Goal: Task Accomplishment & Management: Complete application form

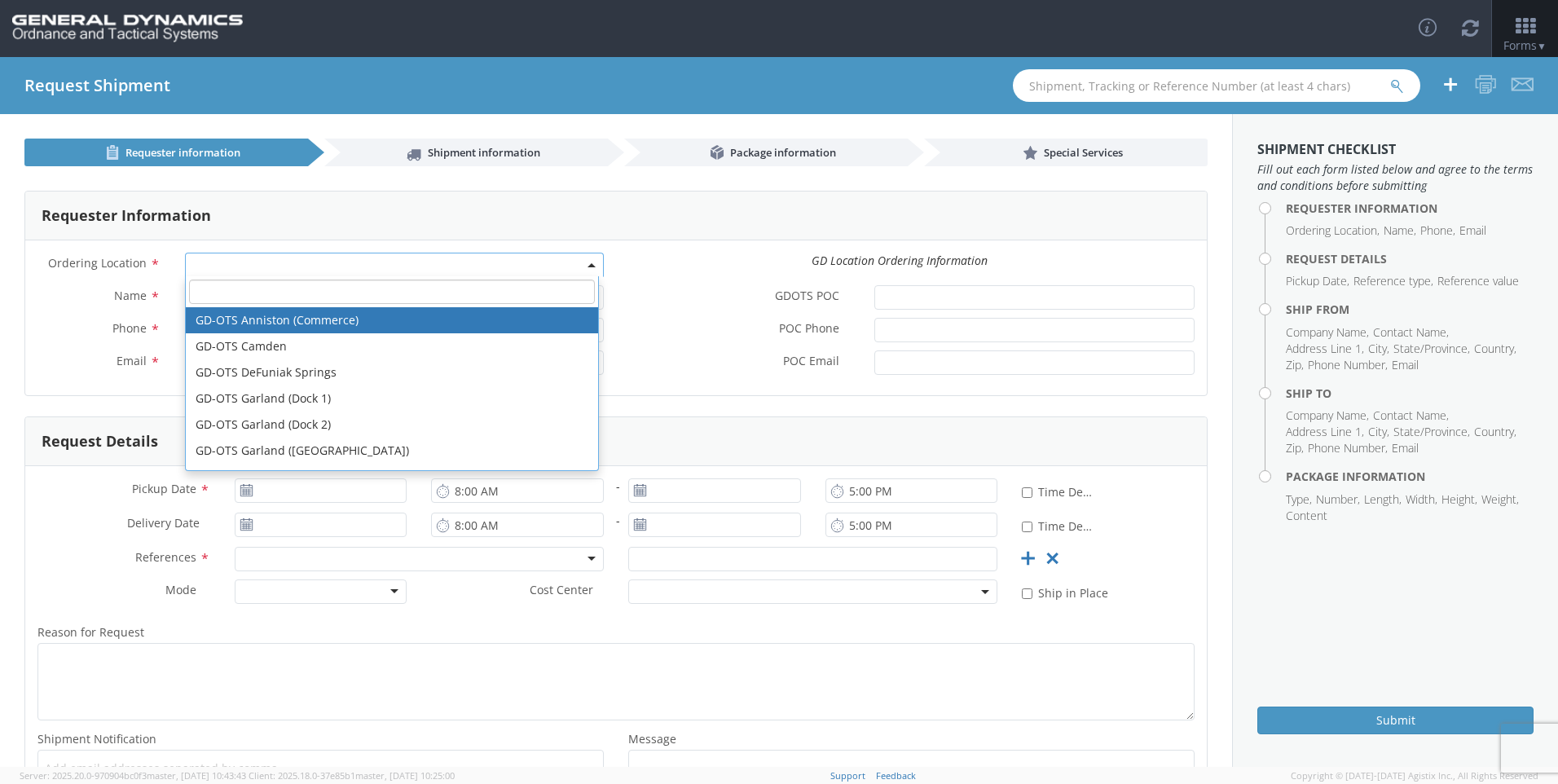
click at [466, 262] on span at bounding box center [394, 265] width 419 height 25
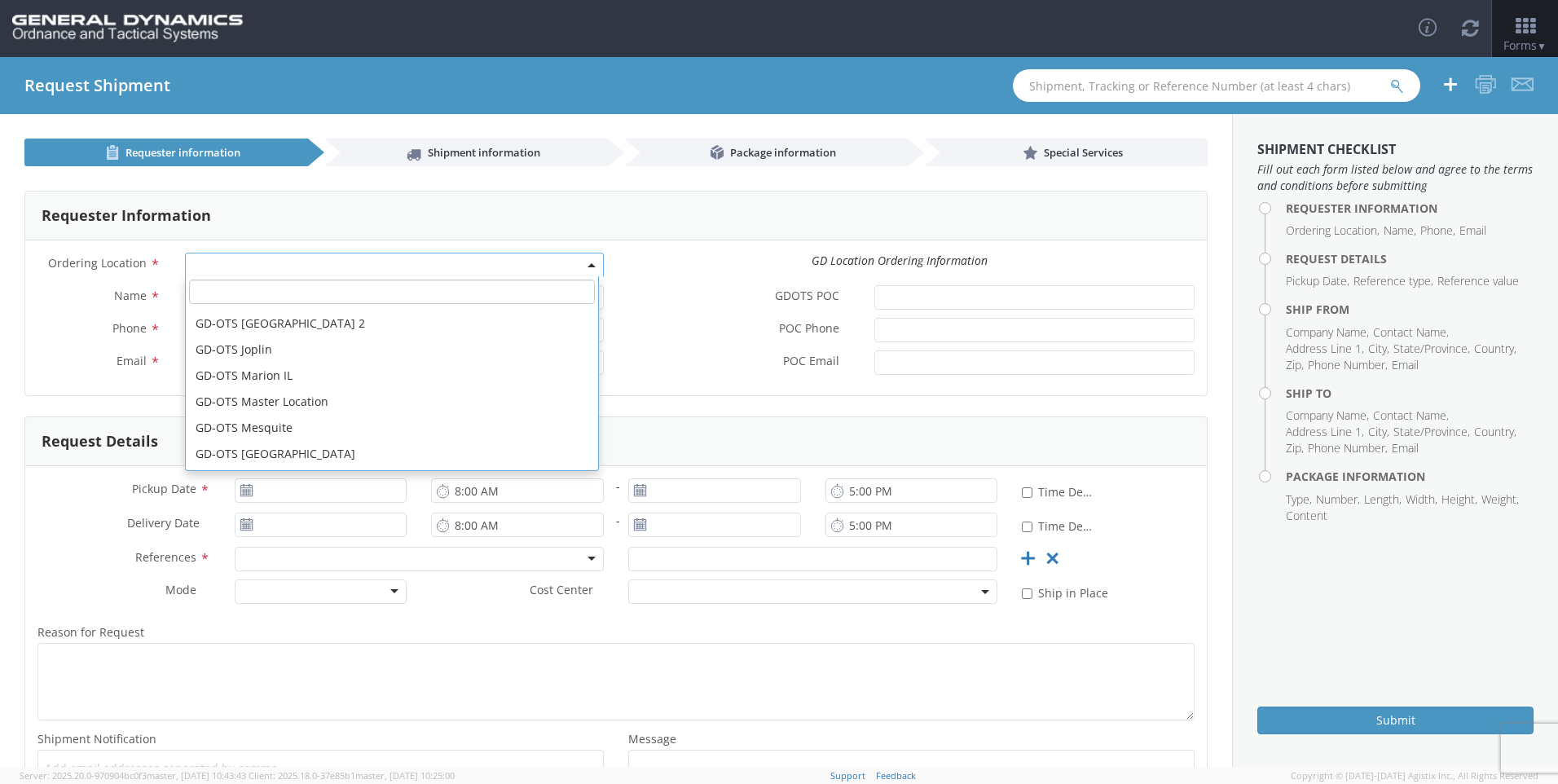
scroll to position [244, 0]
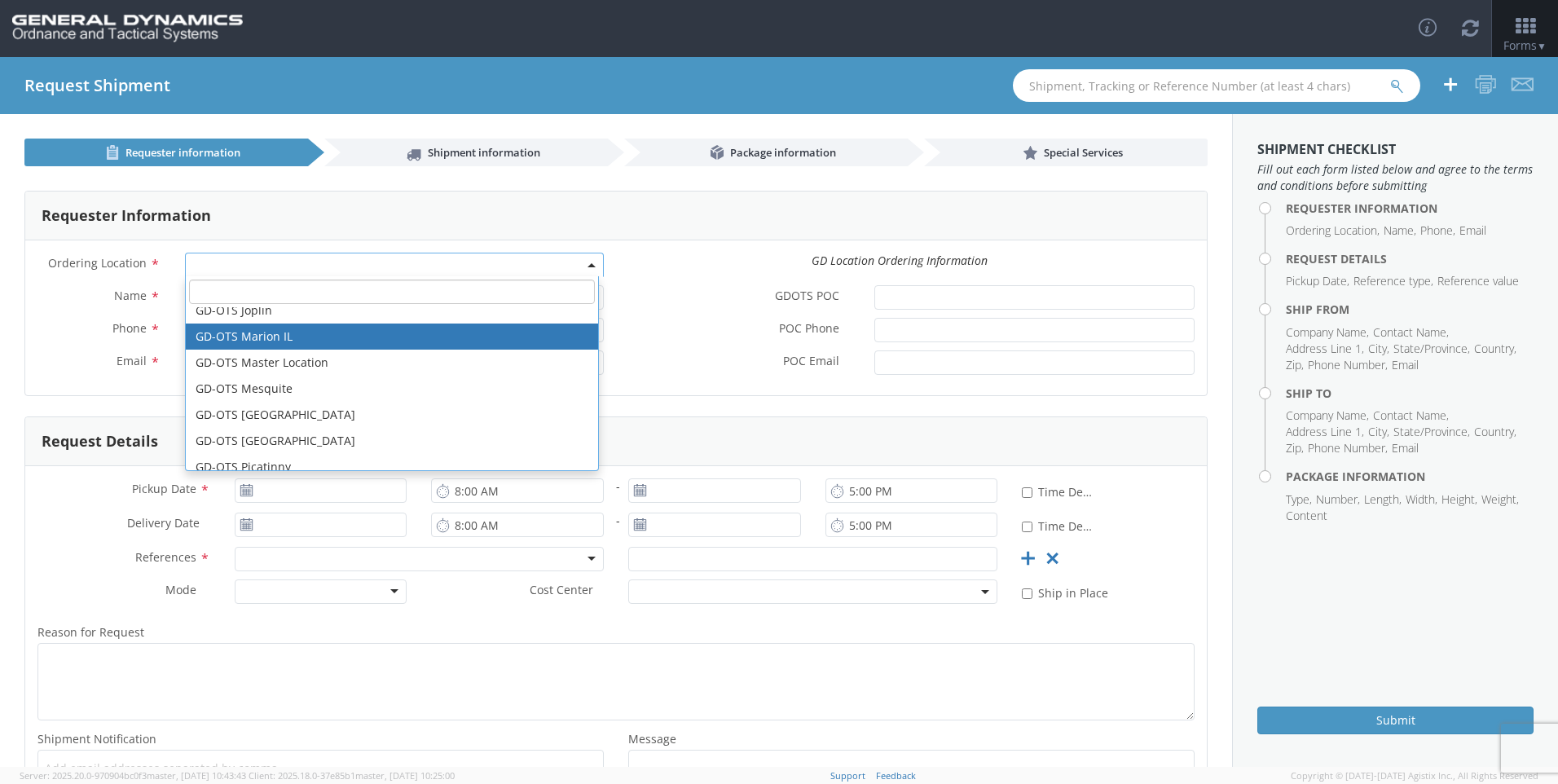
select select "313"
type input "[EMAIL_ADDRESS][DOMAIN_NAME]"
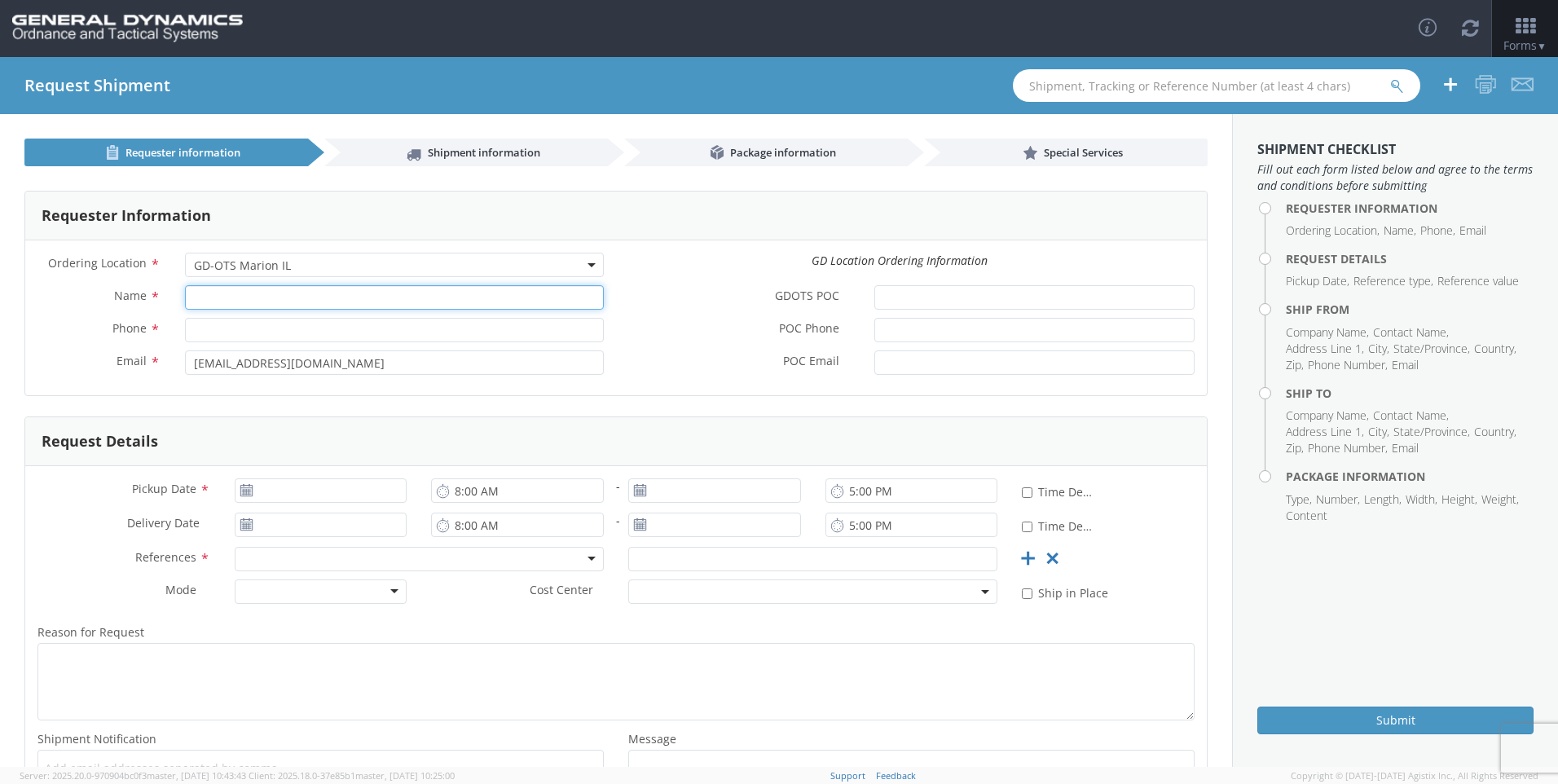
click at [366, 302] on input "Name *" at bounding box center [394, 297] width 419 height 25
type input "[PERSON_NAME]"
click at [347, 338] on input "Phone *" at bounding box center [394, 329] width 419 height 25
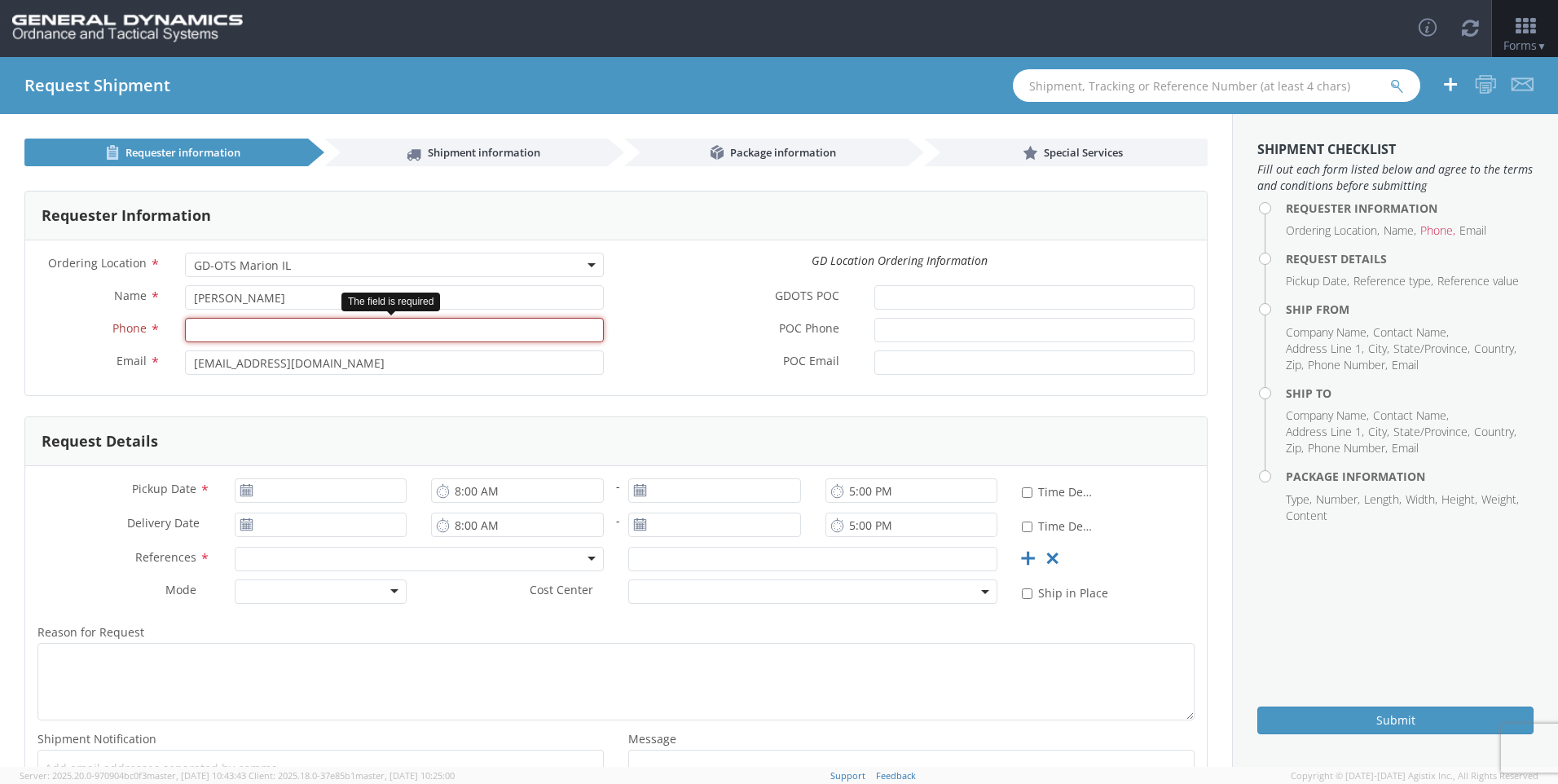
click at [377, 340] on input "Phone *" at bounding box center [394, 329] width 419 height 25
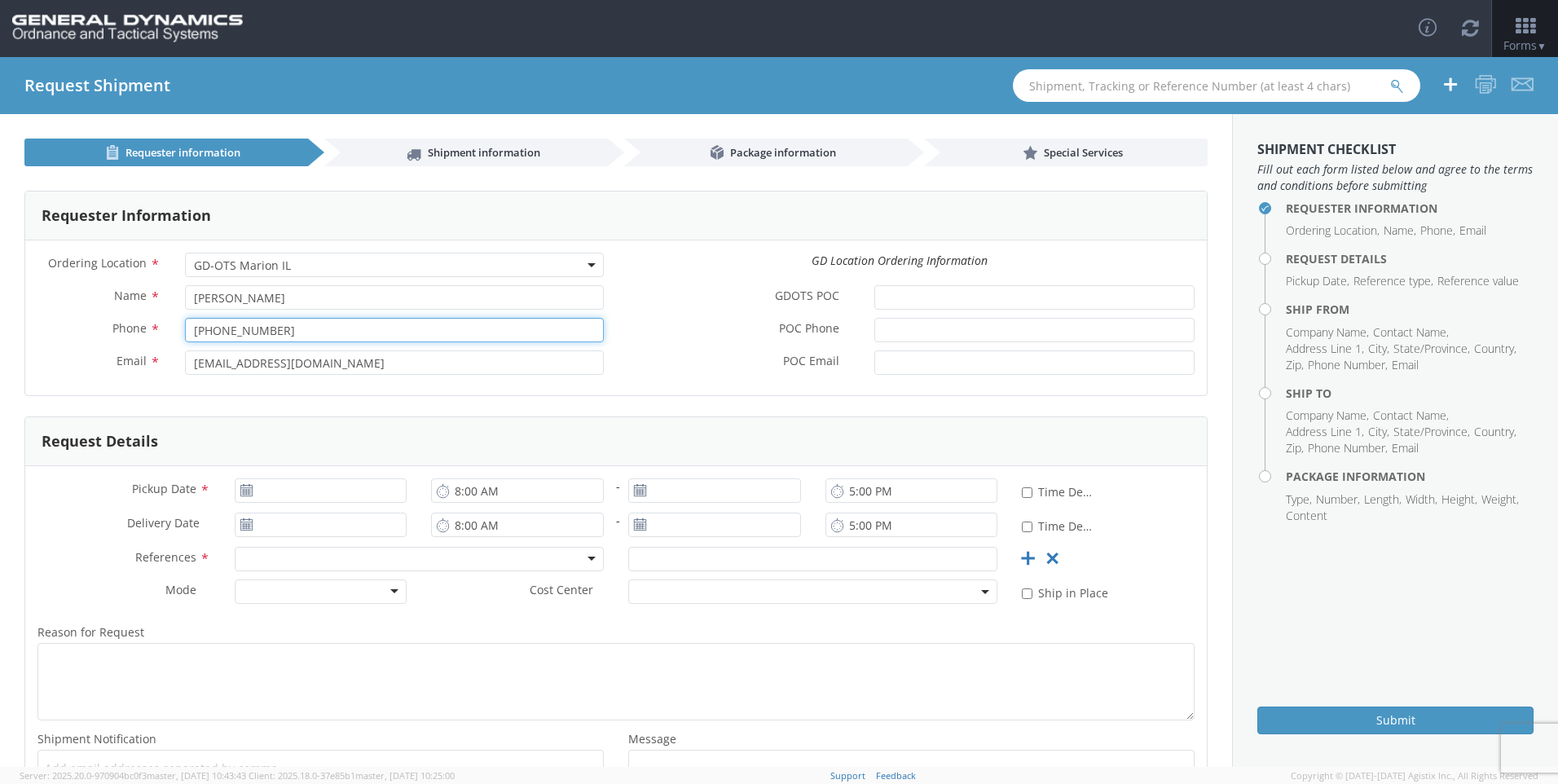
type input "[PHONE_NUMBER]"
click at [345, 504] on div "Pickup Date *" at bounding box center [222, 495] width 393 height 32
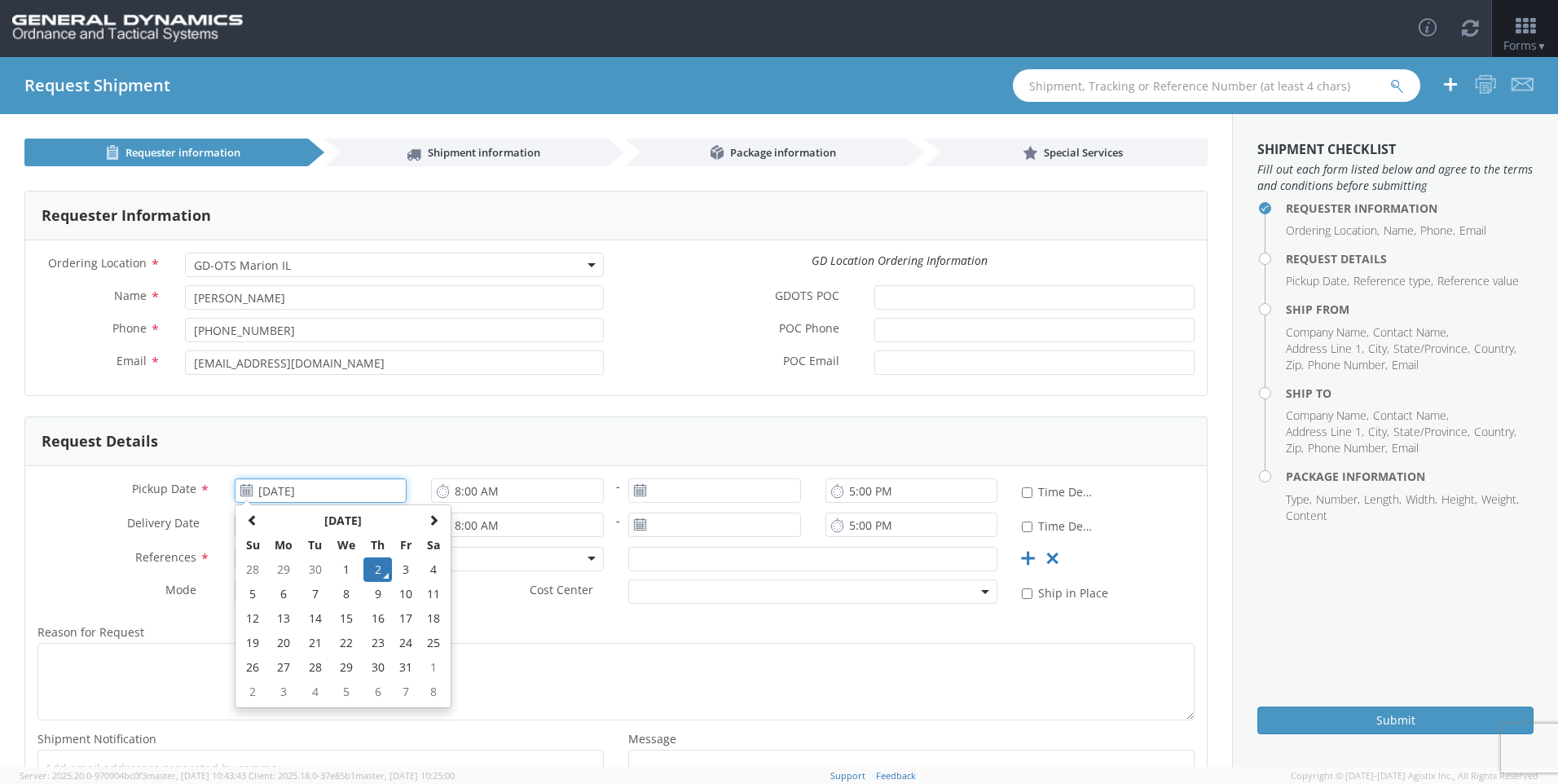
click at [346, 497] on input "[DATE]" at bounding box center [321, 490] width 173 height 25
click at [304, 595] on td "7" at bounding box center [315, 593] width 29 height 25
type input "[DATE]"
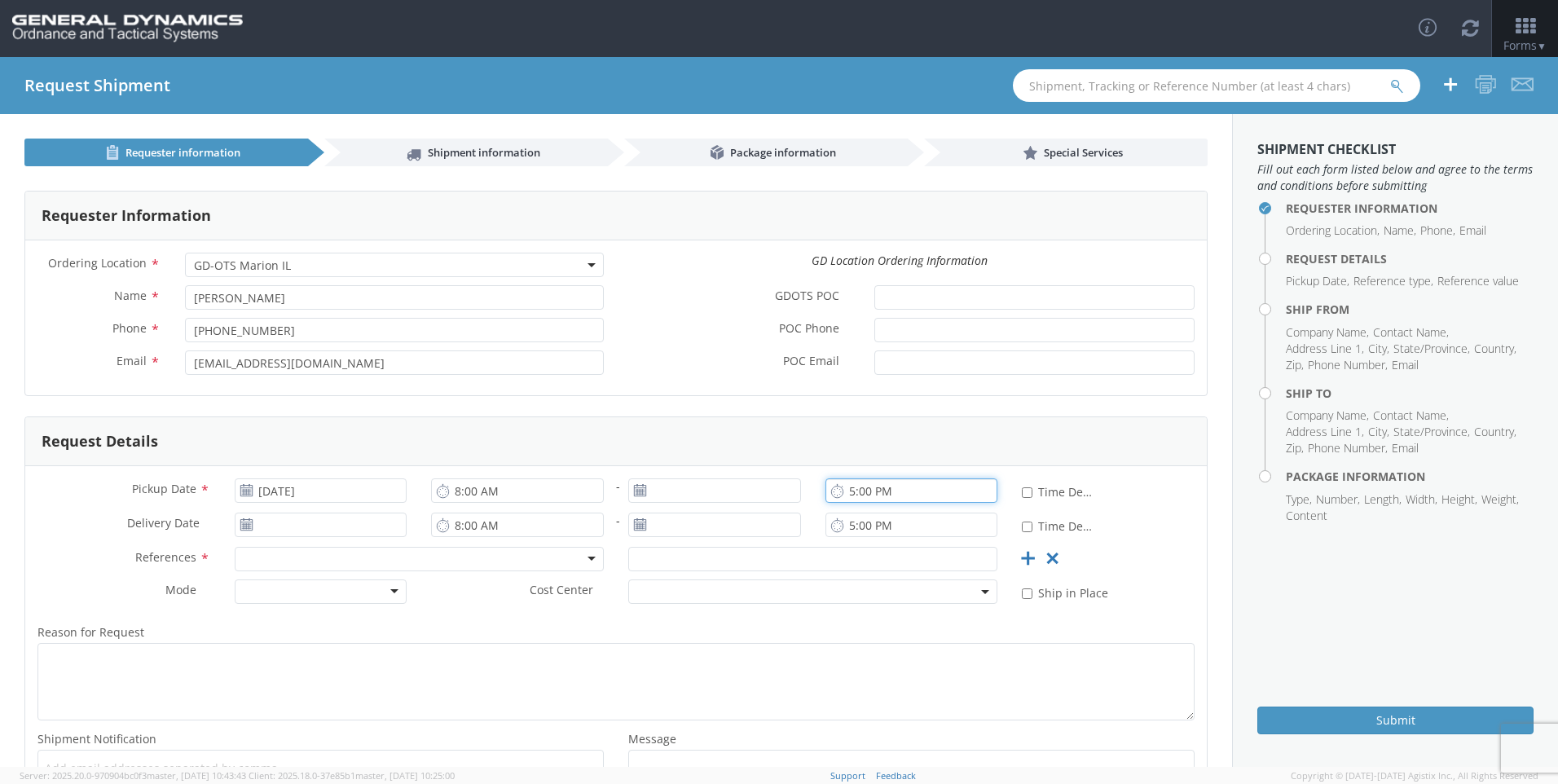
click at [843, 493] on input "5:00 PM" at bounding box center [912, 490] width 173 height 25
type input "4:00 PM"
click at [326, 557] on div at bounding box center [420, 558] width 369 height 25
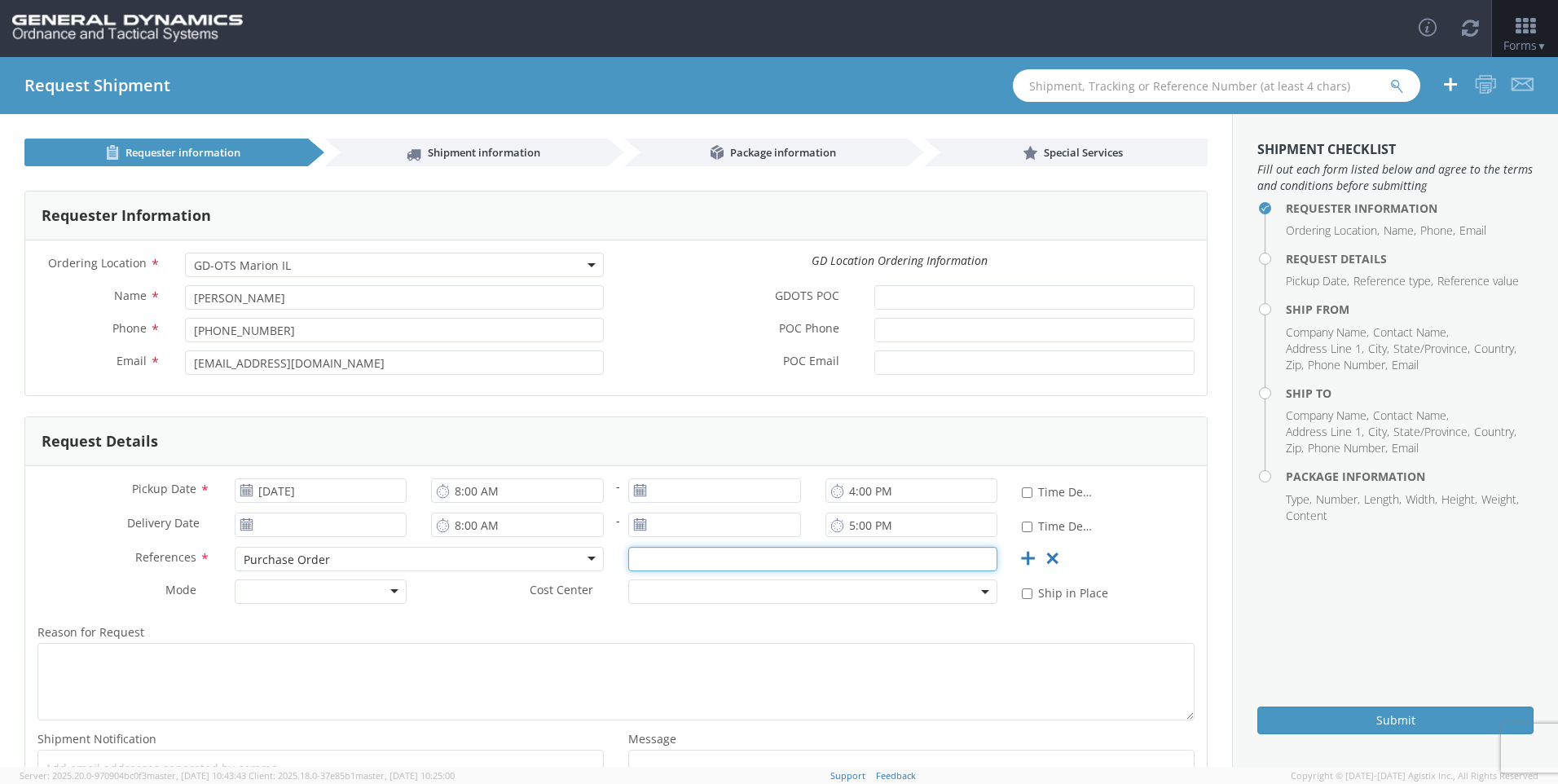
drag, startPoint x: 684, startPoint y: 547, endPoint x: 691, endPoint y: 568, distance: 22.1
click at [690, 563] on input "text" at bounding box center [813, 558] width 369 height 25
type input "87171"
click at [374, 584] on div at bounding box center [321, 592] width 173 height 25
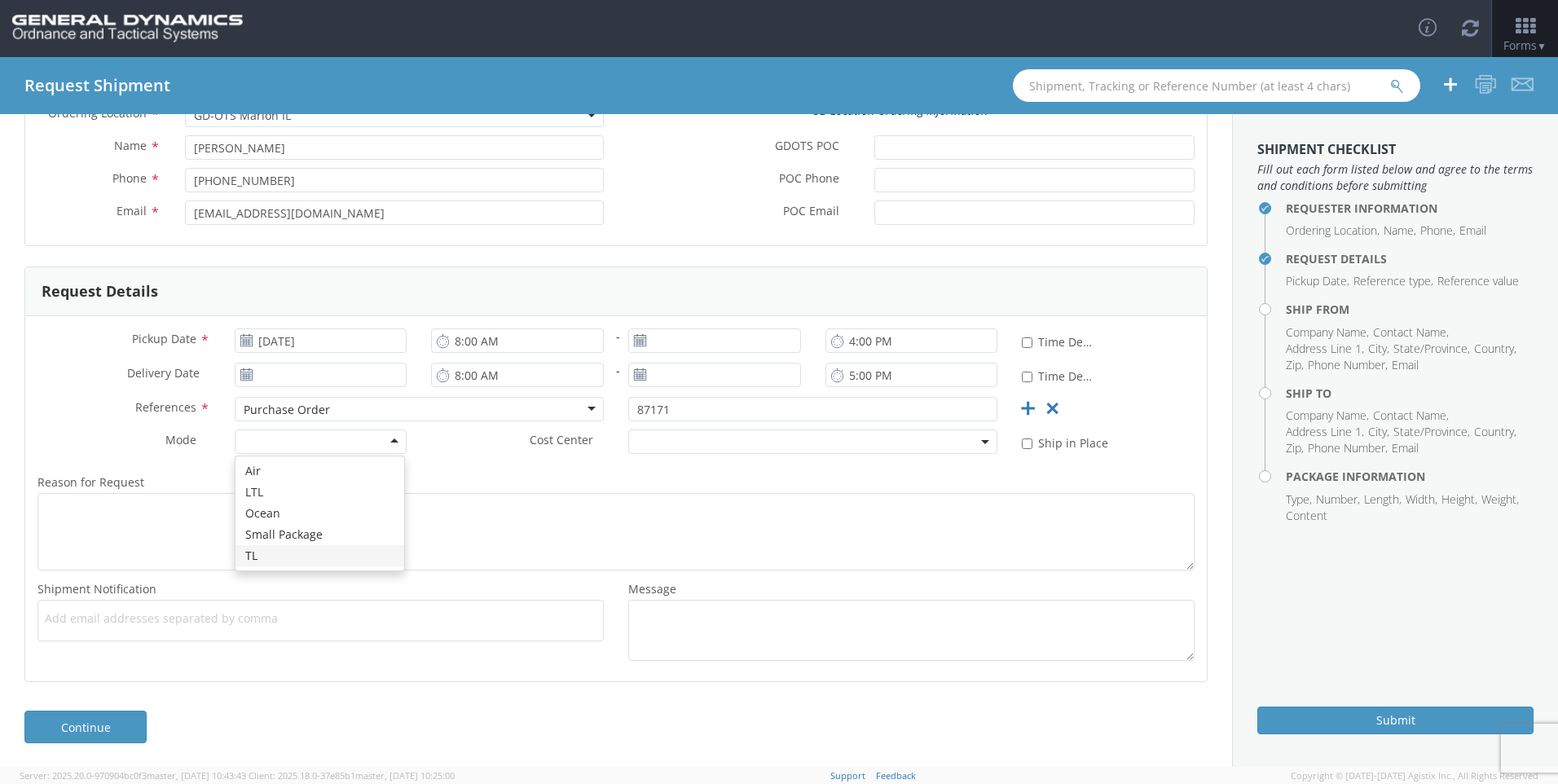
scroll to position [151, 0]
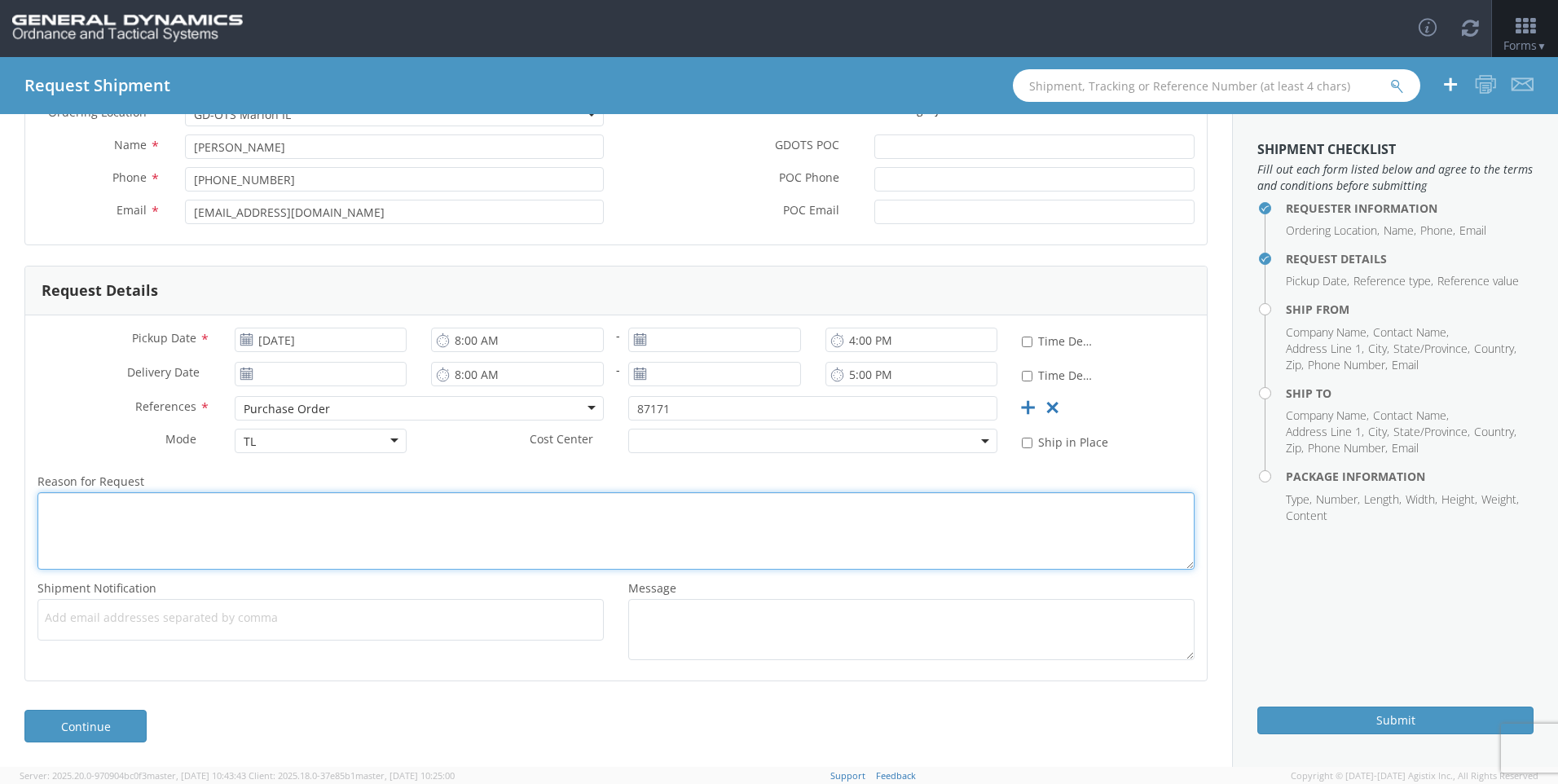
click at [324, 548] on textarea "Reason for Request *" at bounding box center [616, 530] width 1157 height 77
type textarea "complete and ready for pick up"
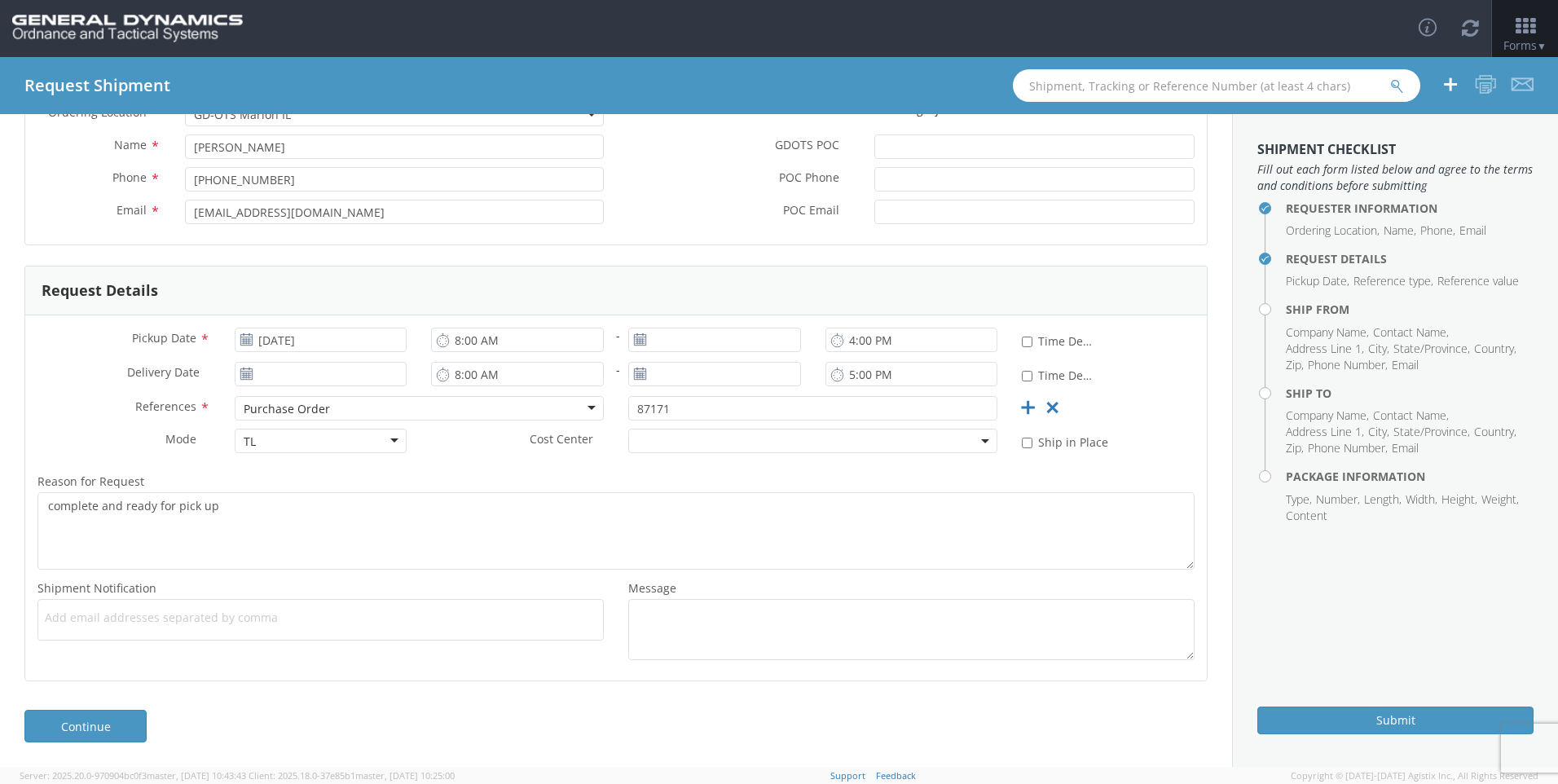
click at [376, 608] on ul at bounding box center [321, 620] width 552 height 27
type input "[PERSON_NAME][EMAIL_ADDRESS][PERSON_NAME][DOMAIN_NAME]"
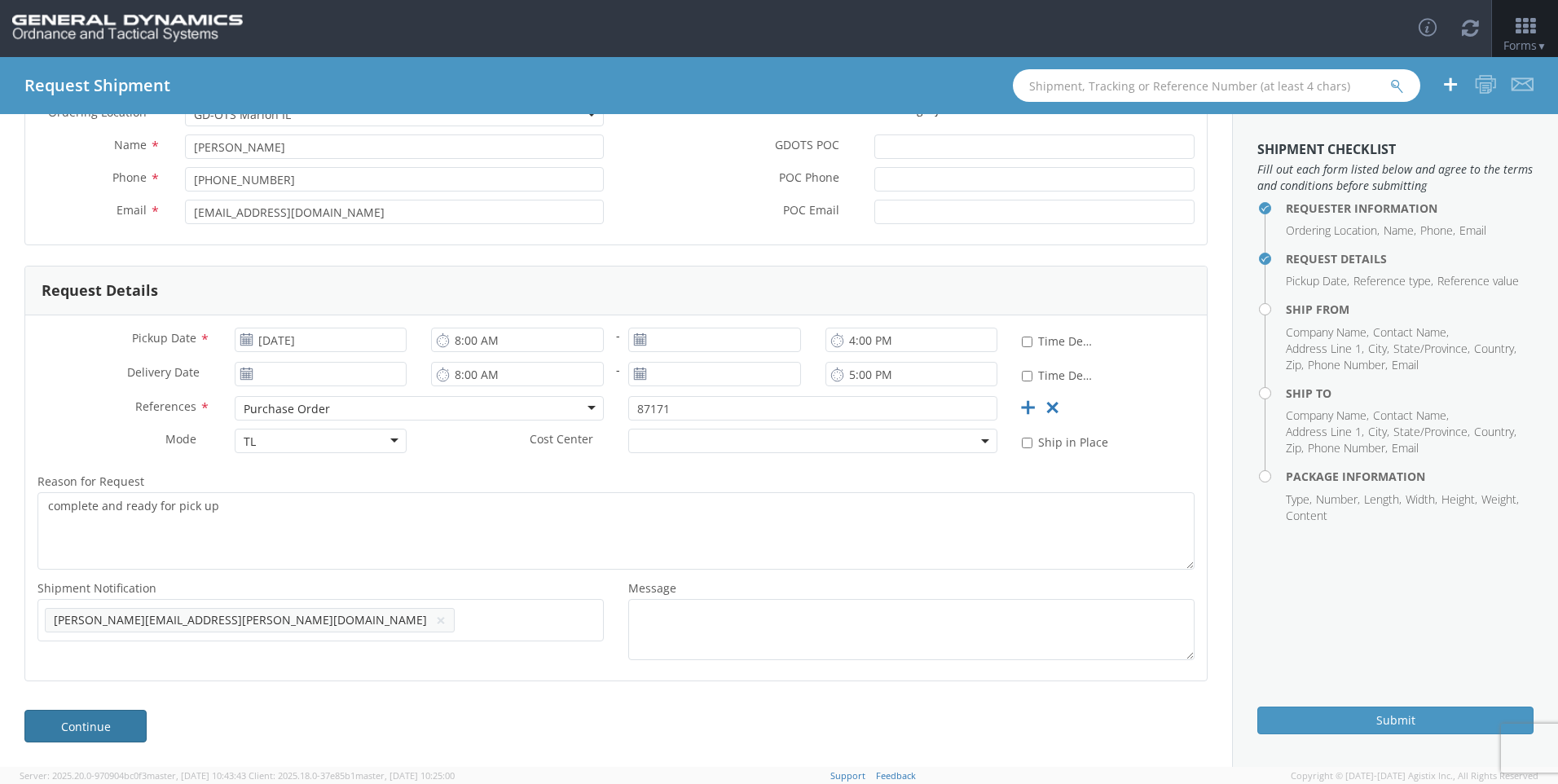
click at [129, 724] on link "Continue" at bounding box center [86, 726] width 123 height 32
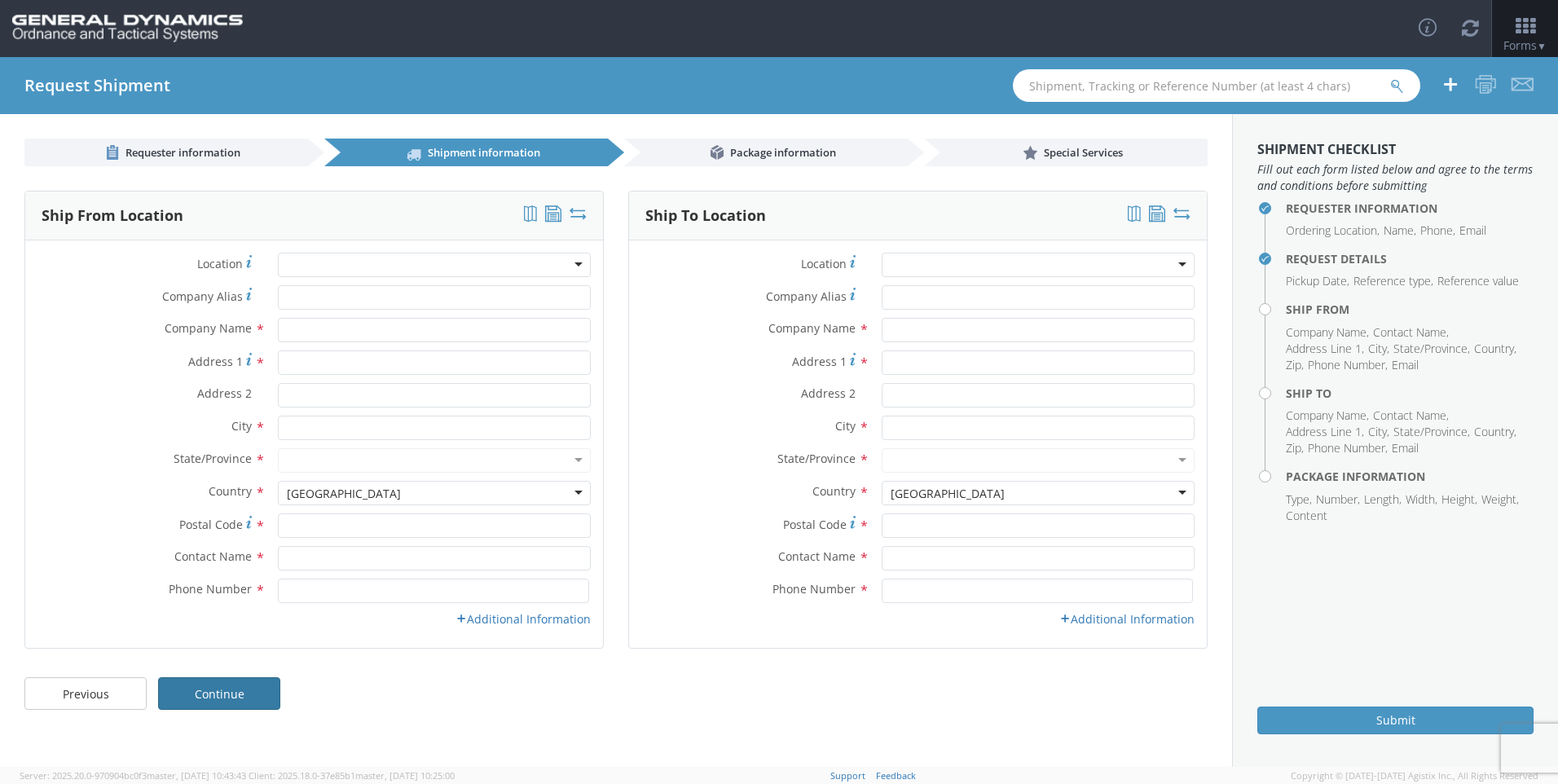
scroll to position [0, 0]
click at [367, 260] on div at bounding box center [434, 265] width 313 height 25
click at [372, 329] on input "text" at bounding box center [434, 329] width 313 height 25
type input "Tech Ord A Division of AMTEC Corporation"
type input "[STREET_ADDRESS]"
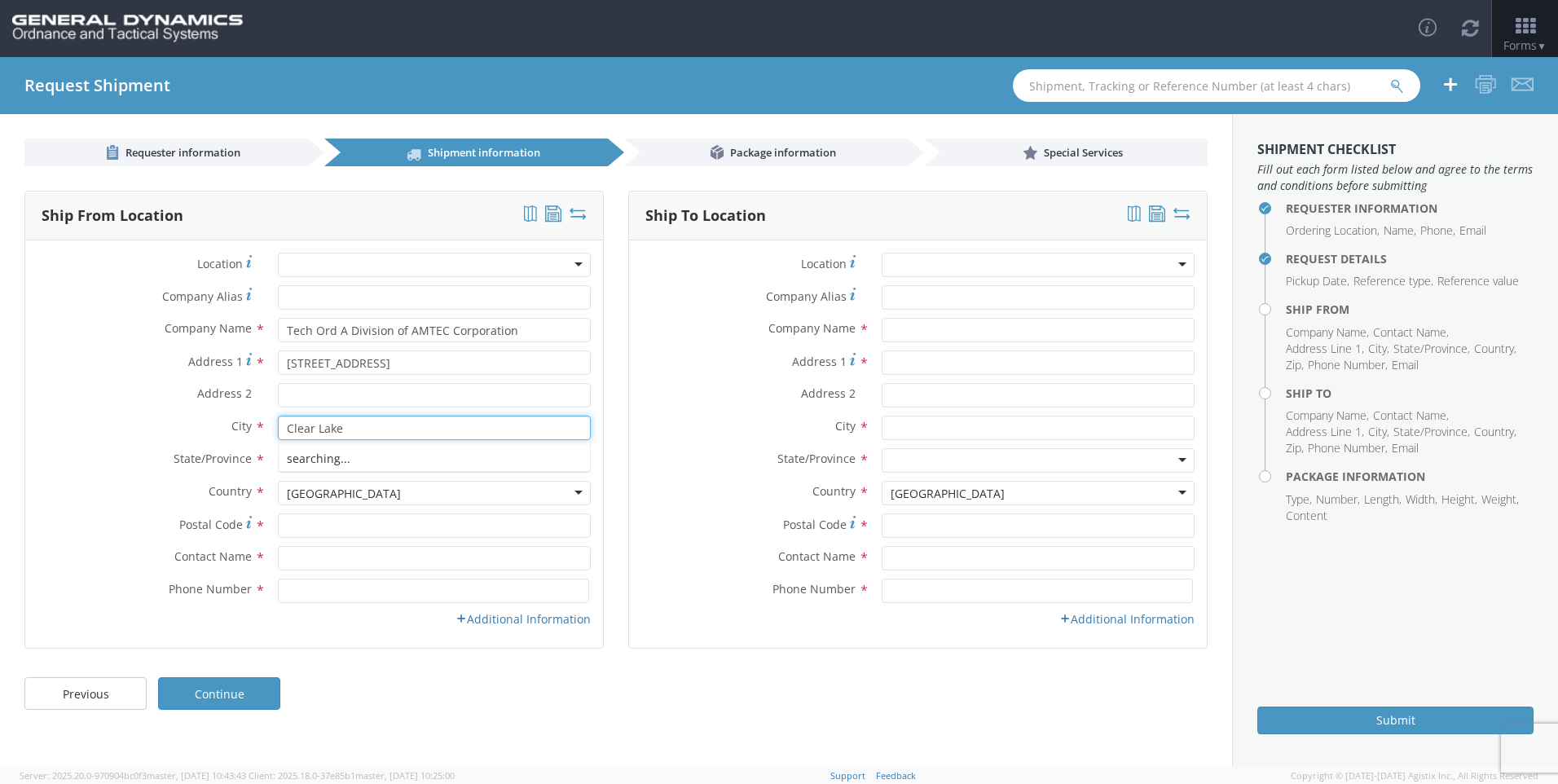
type input "Clear Lake"
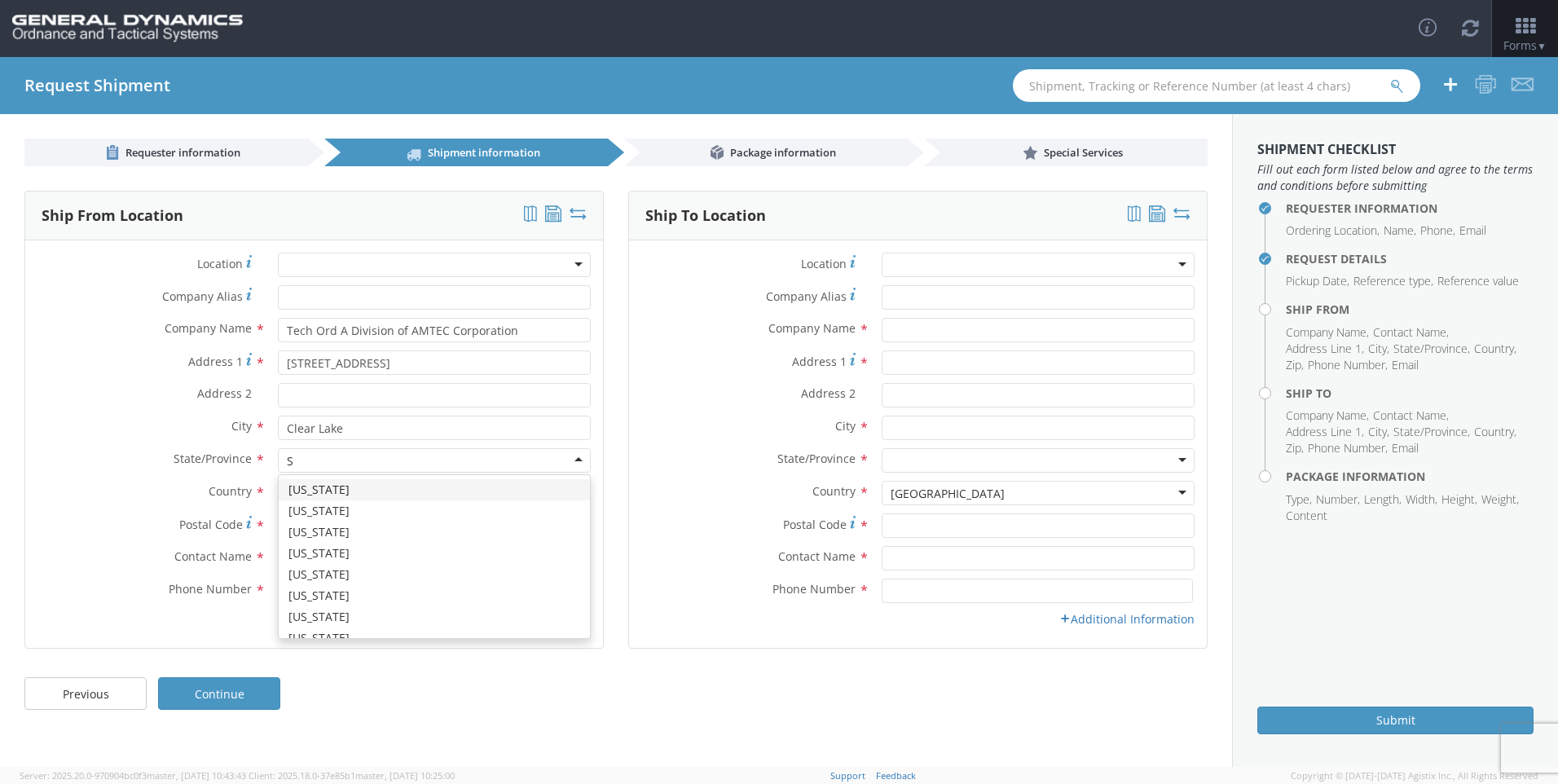
type input "S"
click at [379, 453] on div at bounding box center [434, 460] width 313 height 25
type input "s"
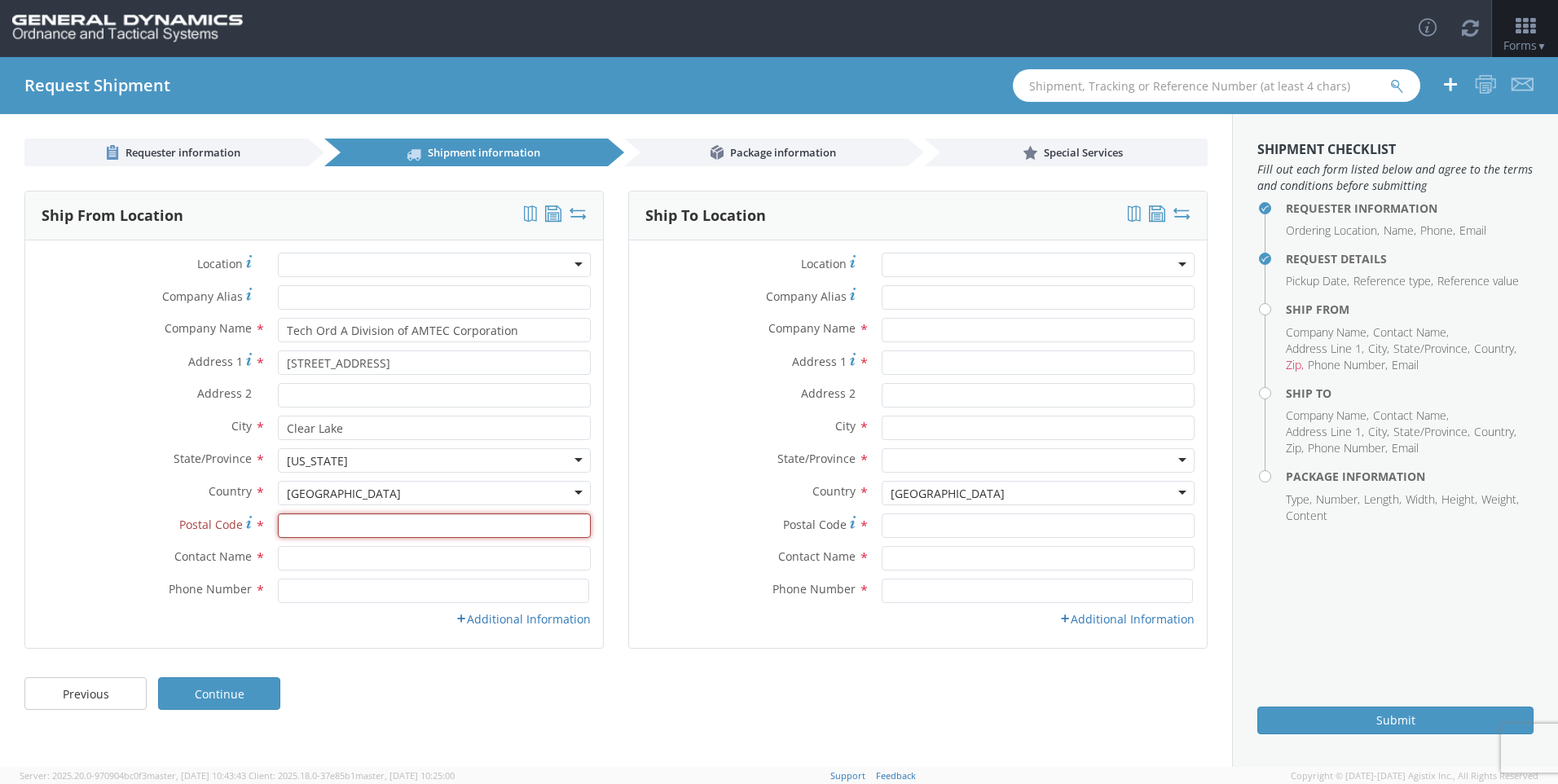
click at [334, 518] on input "Postal Code *" at bounding box center [434, 525] width 313 height 25
type input "57226"
click at [355, 552] on input "text" at bounding box center [434, 558] width 313 height 25
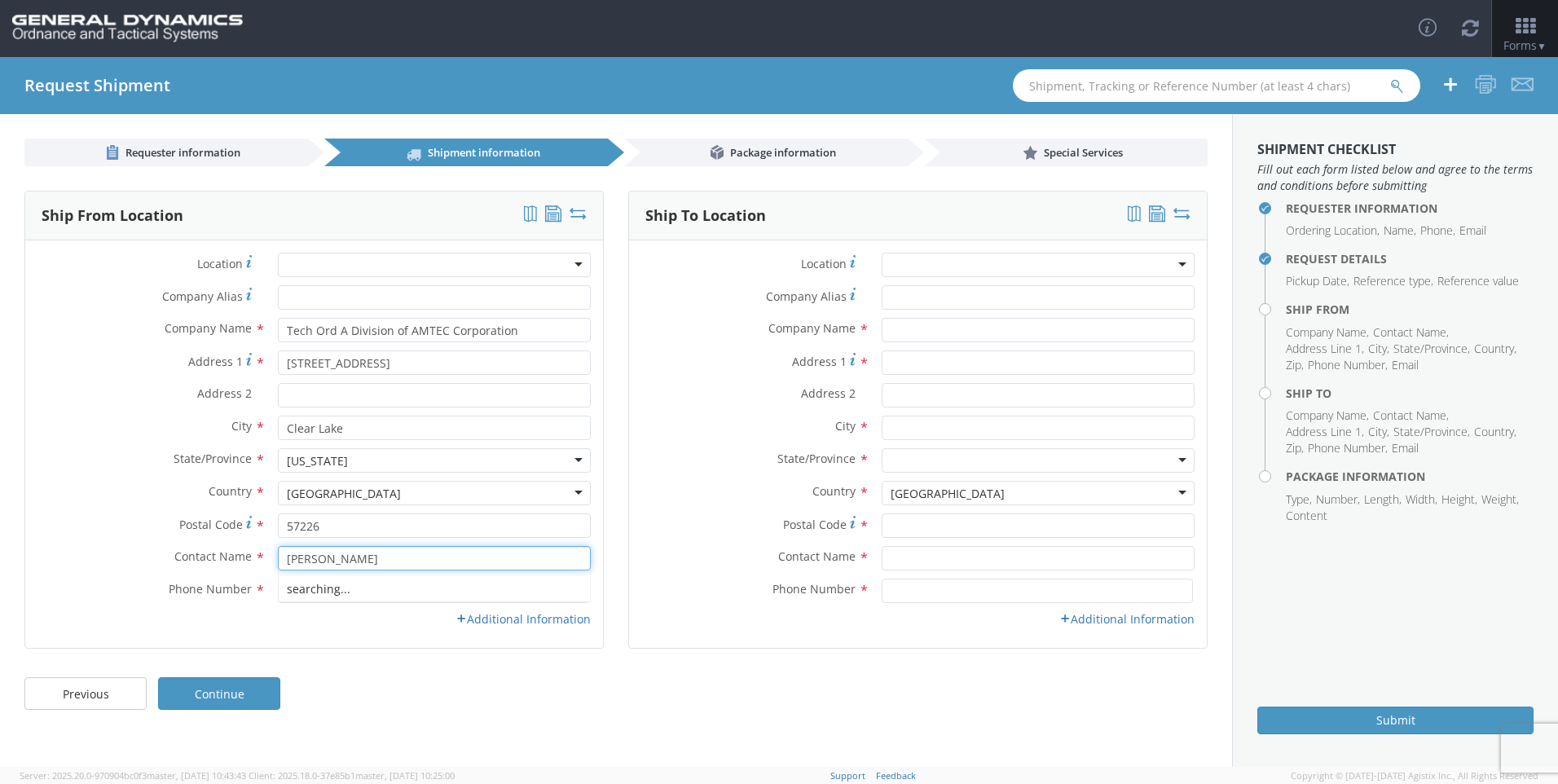
type input "[PERSON_NAME]"
type input "[PHONE_NUMBER]"
click at [510, 615] on link "Additional Information" at bounding box center [523, 619] width 135 height 15
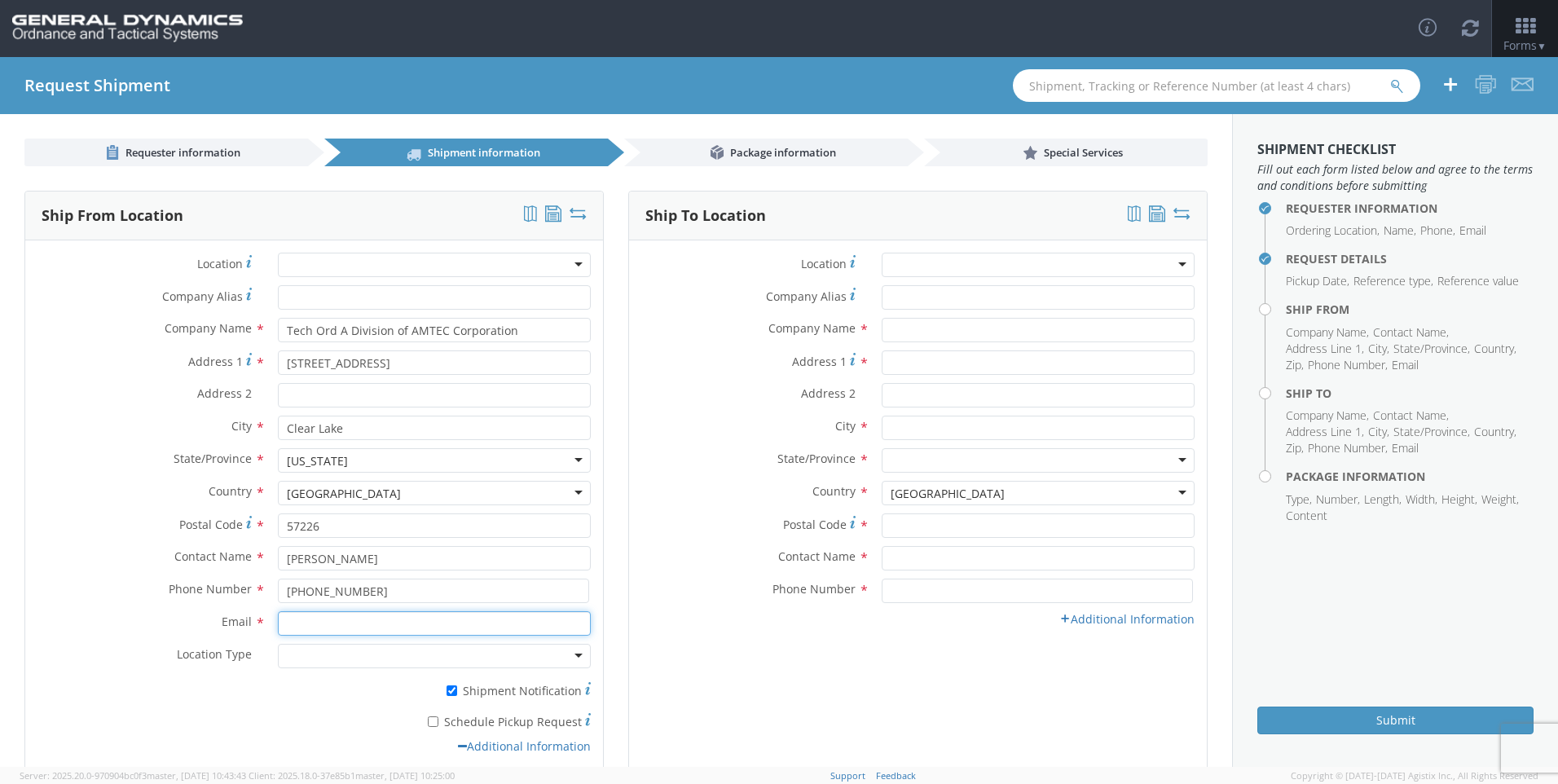
click at [441, 620] on input "Email *" at bounding box center [434, 623] width 313 height 25
type input "[EMAIL_ADDRESS][DOMAIN_NAME]"
click at [461, 657] on div at bounding box center [434, 655] width 313 height 25
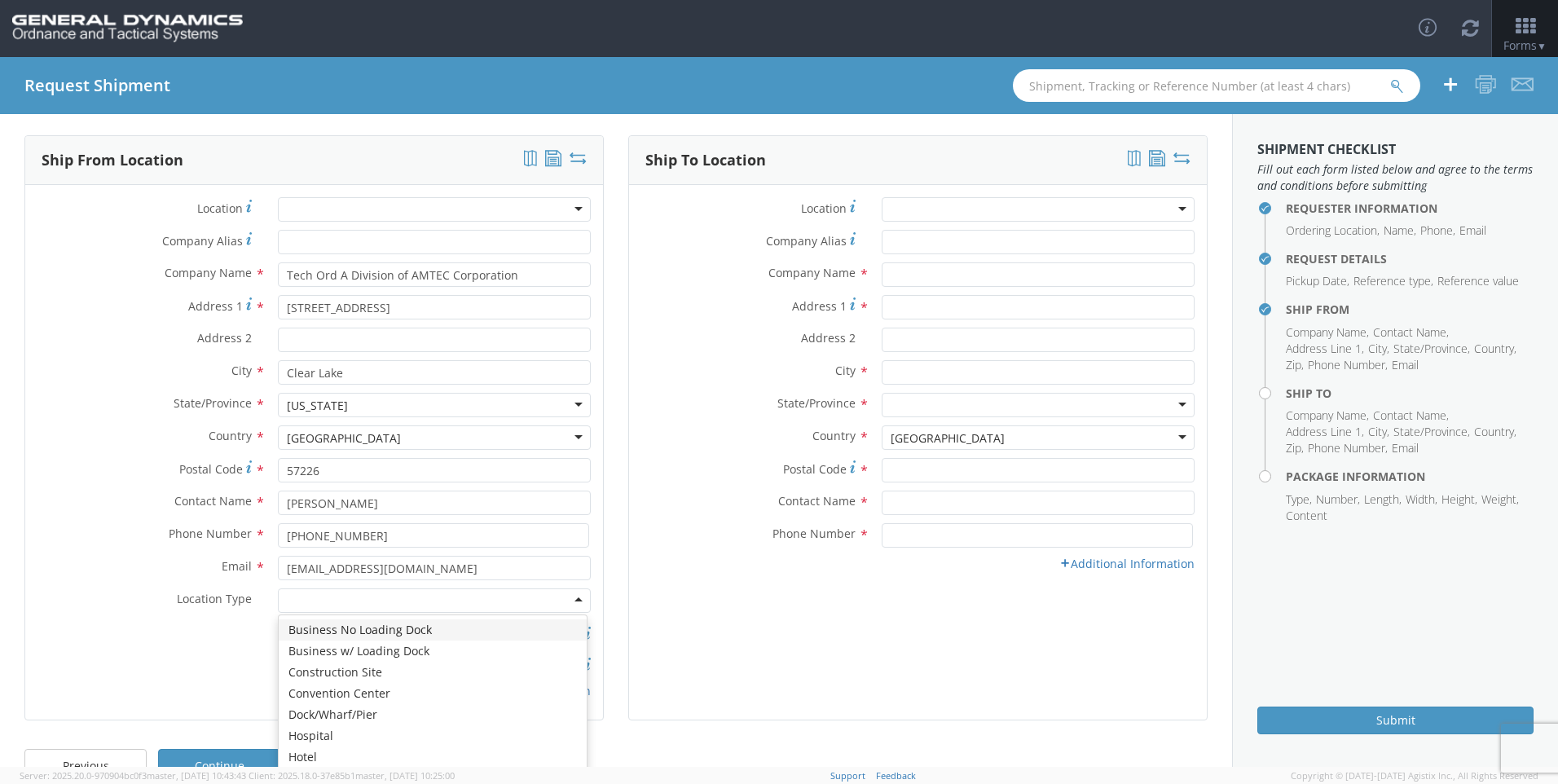
scroll to position [82, 0]
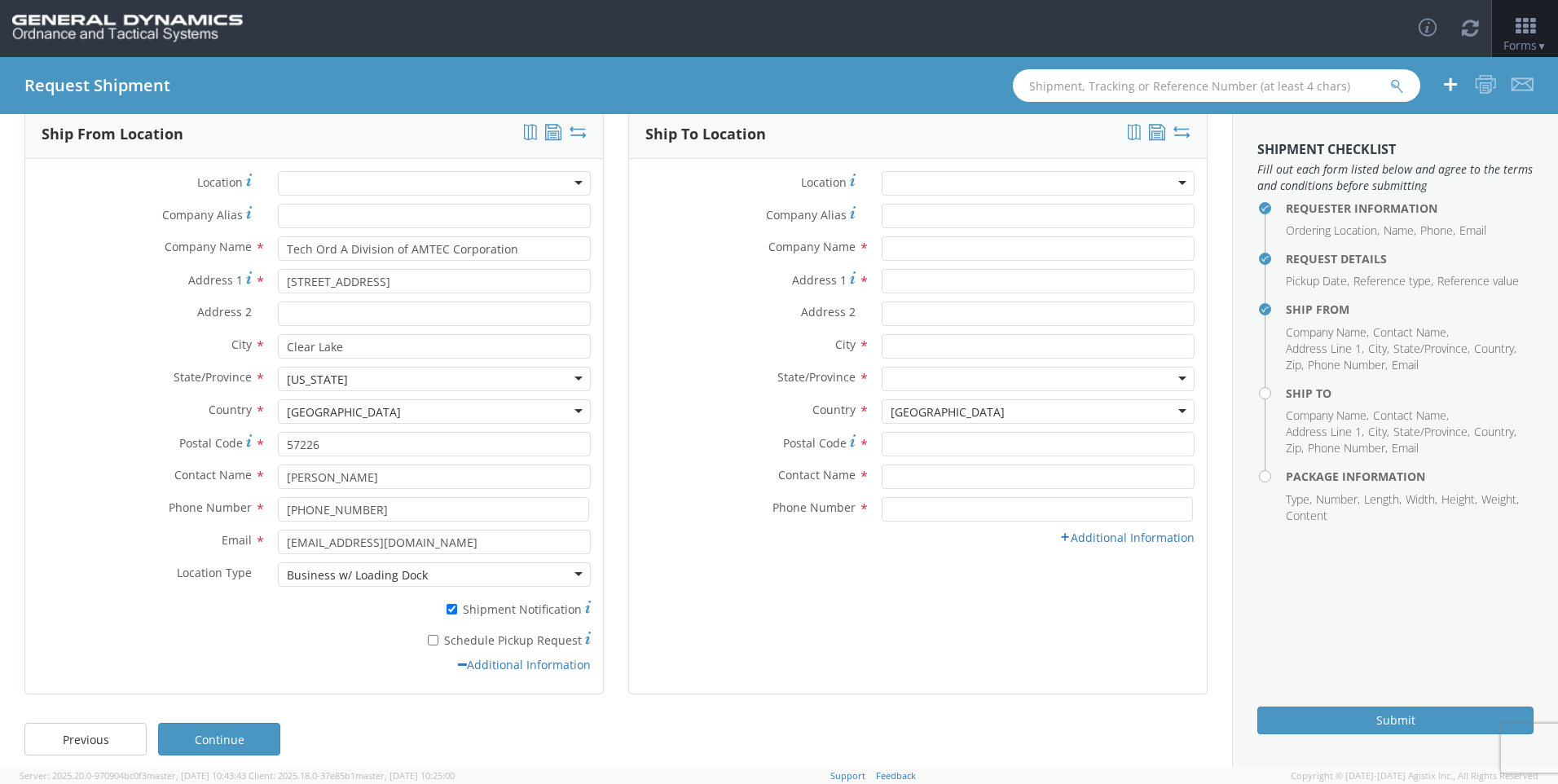
click at [1027, 188] on div at bounding box center [1039, 183] width 313 height 25
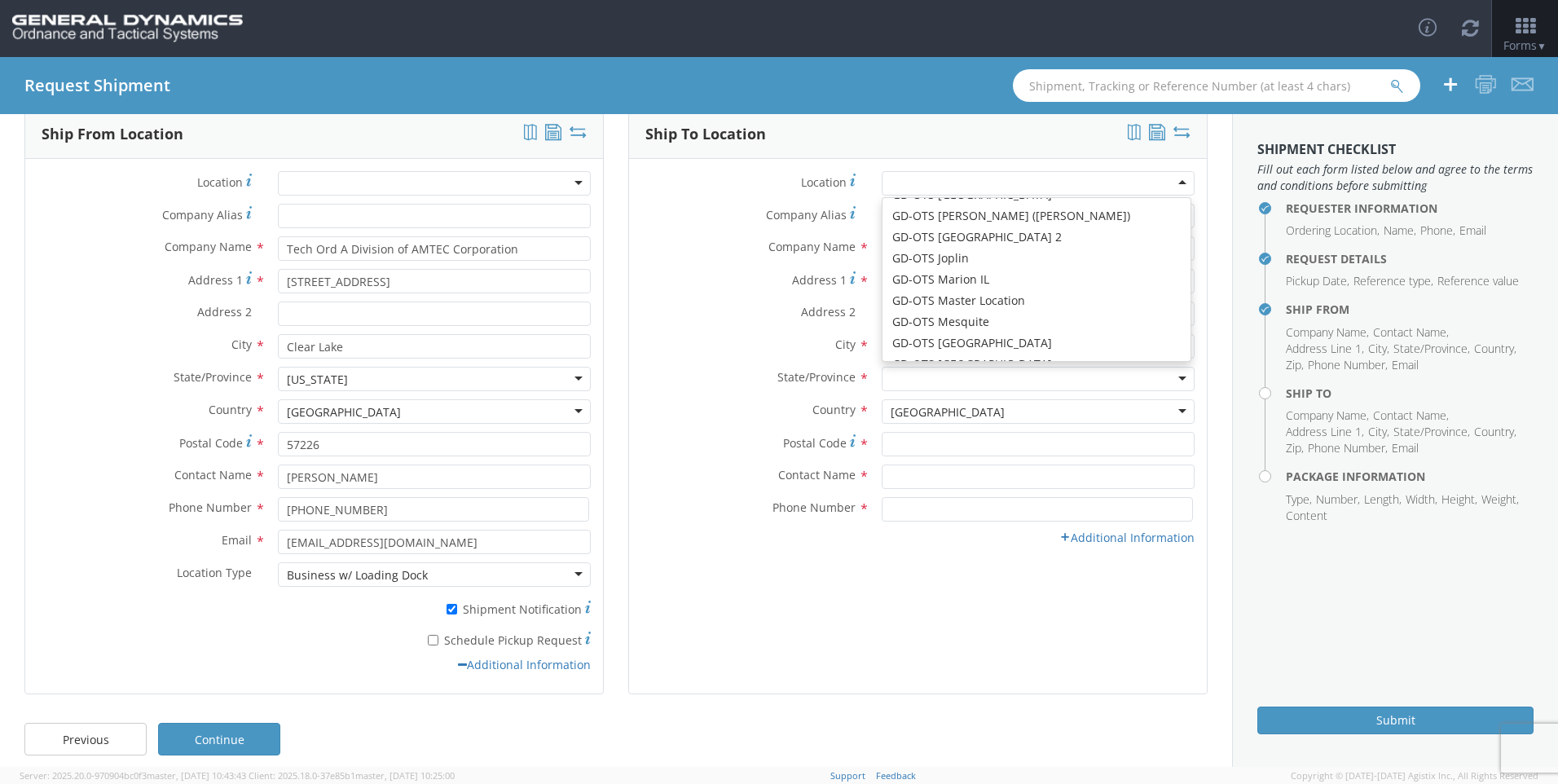
scroll to position [163, 0]
type input "GD-OTS Marion IL"
type input "[STREET_ADDRESS][PERSON_NAME]"
type input "[PERSON_NAME]"
type input "62959"
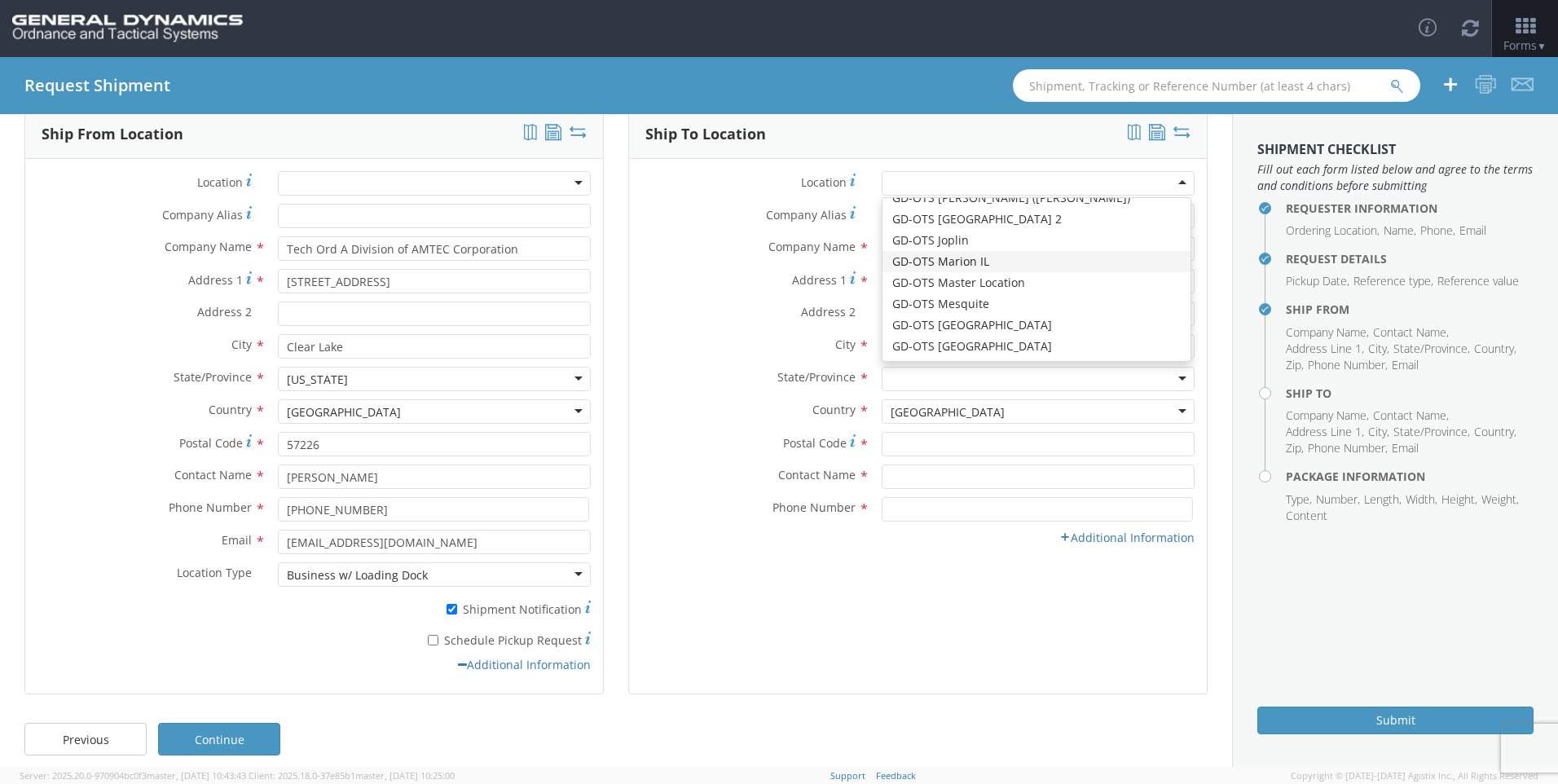
type input "[PHONE_NUMBER]"
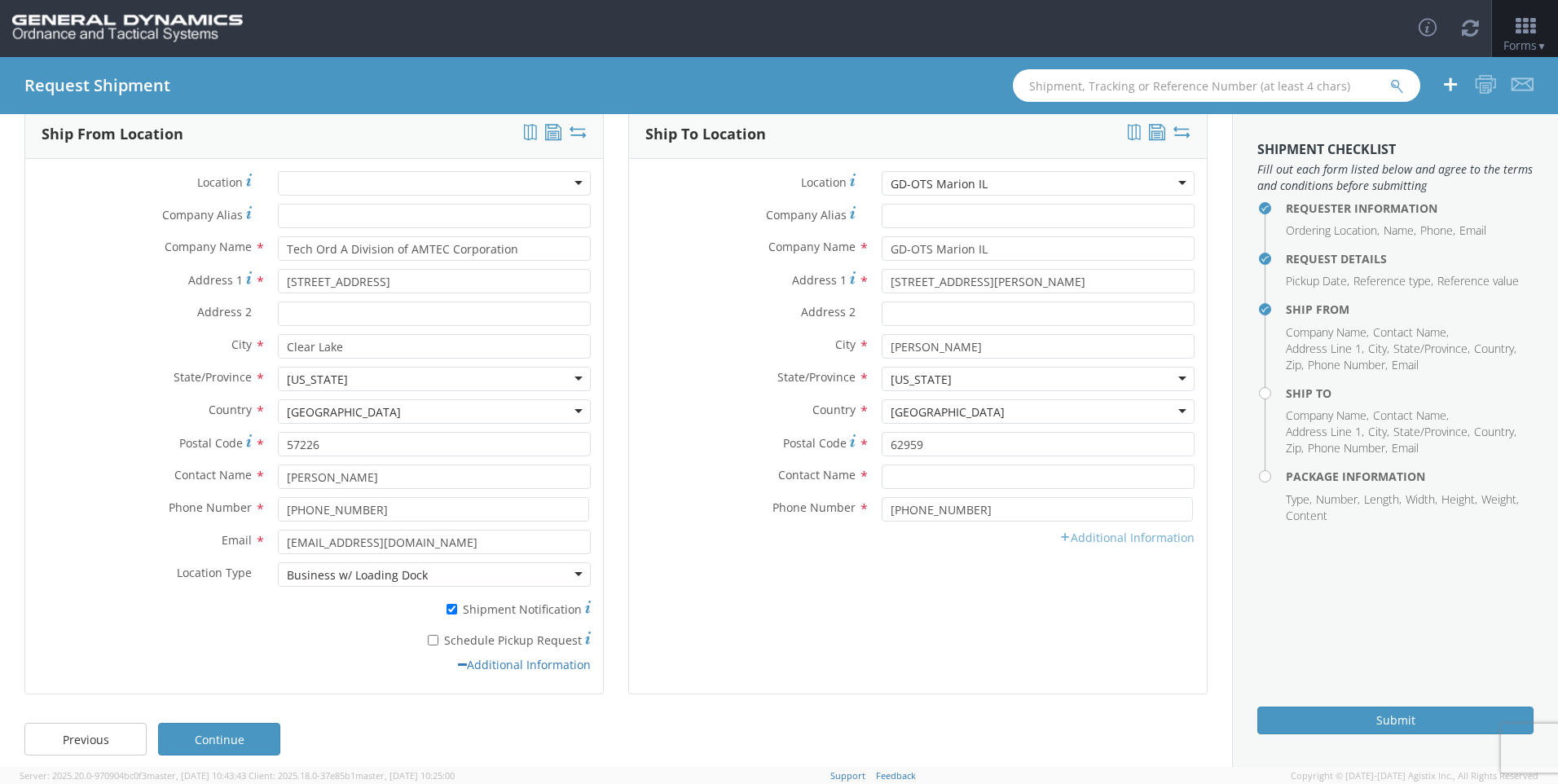
click at [1080, 541] on link "Additional Information" at bounding box center [1126, 537] width 135 height 15
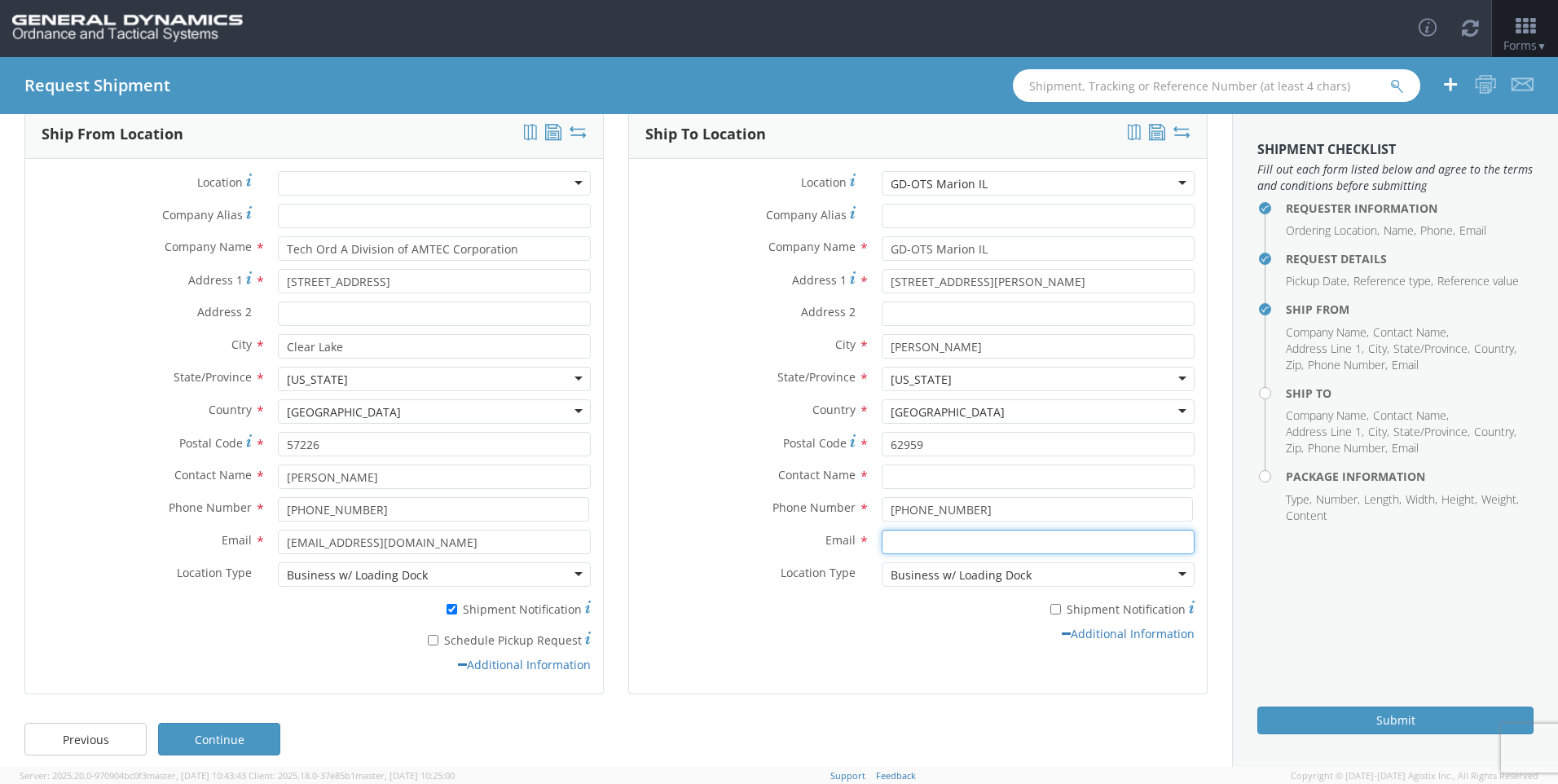
click at [1080, 541] on input "Email *" at bounding box center [1039, 541] width 313 height 25
click at [1067, 471] on input "text" at bounding box center [1039, 477] width 313 height 25
click at [1024, 481] on input "[PERSON_NAME]" at bounding box center [1039, 477] width 313 height 25
type input "[PERSON_NAME]"
click at [1018, 540] on input "Email *" at bounding box center [1039, 541] width 313 height 25
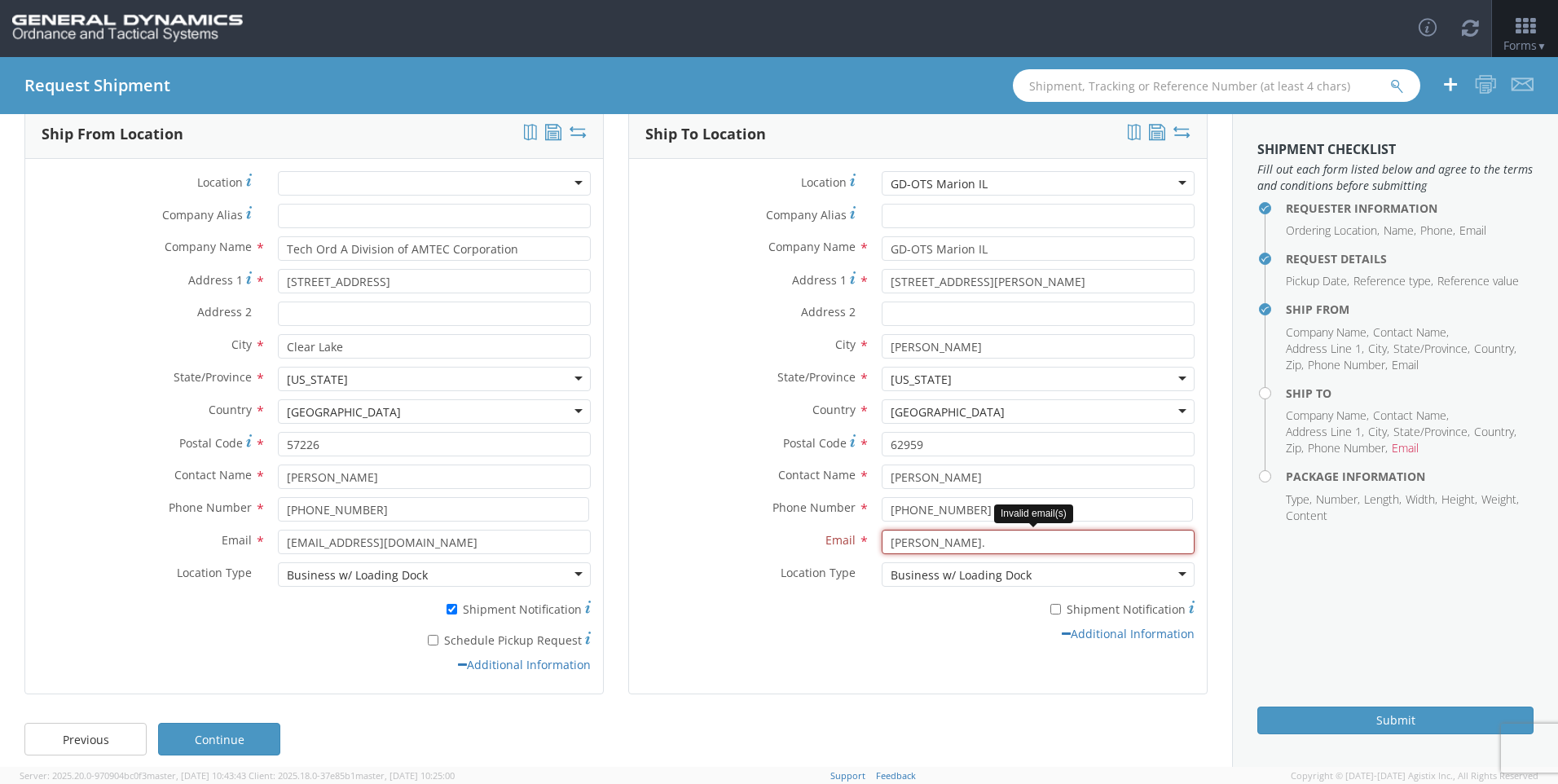
click at [1004, 530] on input "[PERSON_NAME]." at bounding box center [1039, 541] width 313 height 25
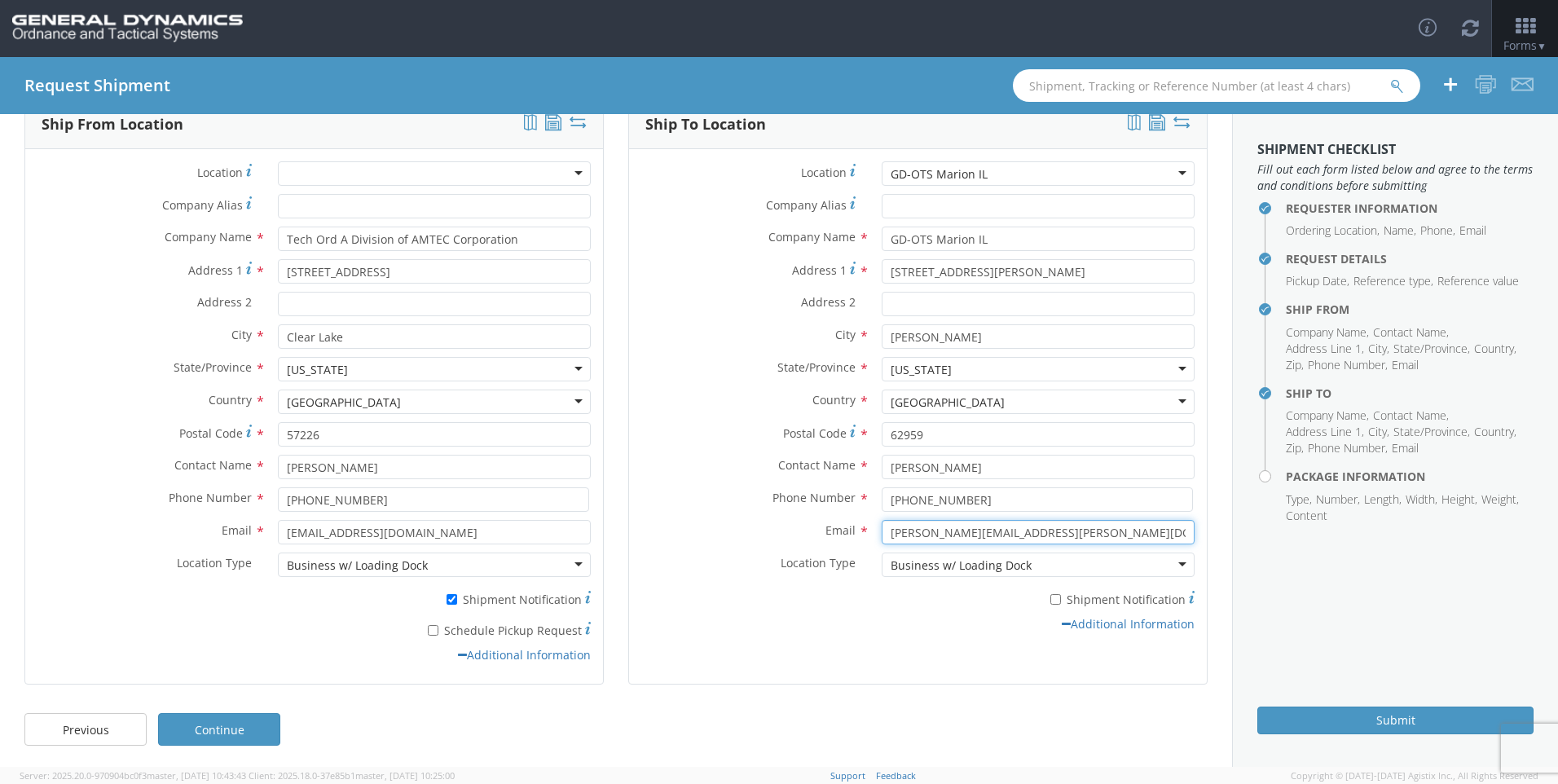
scroll to position [94, 0]
type input "[PERSON_NAME][EMAIL_ADDRESS][PERSON_NAME][DOMAIN_NAME]"
click at [237, 720] on link "Continue" at bounding box center [220, 726] width 123 height 32
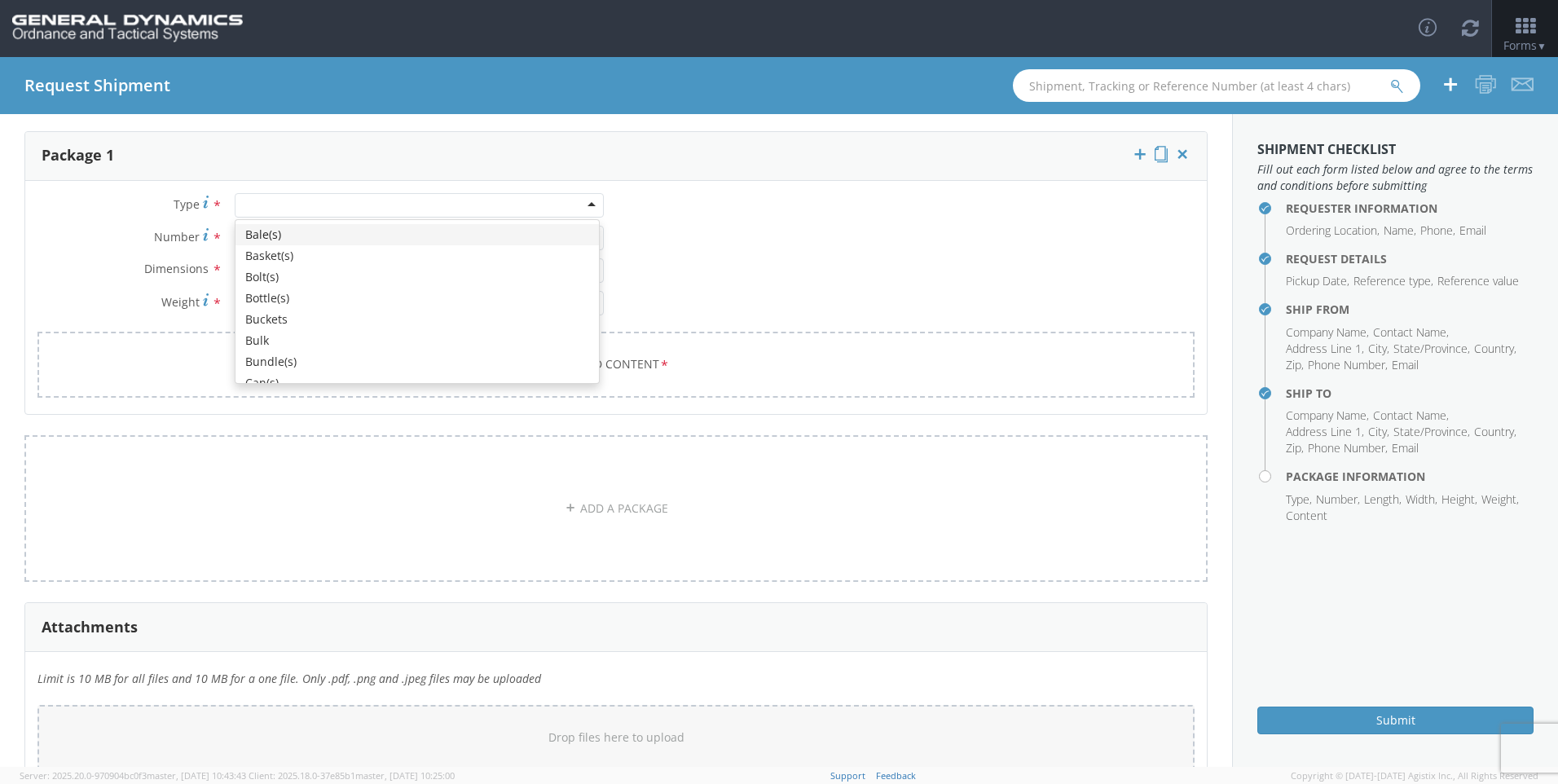
click at [495, 206] on div at bounding box center [420, 205] width 369 height 25
click at [554, 203] on div at bounding box center [420, 205] width 369 height 25
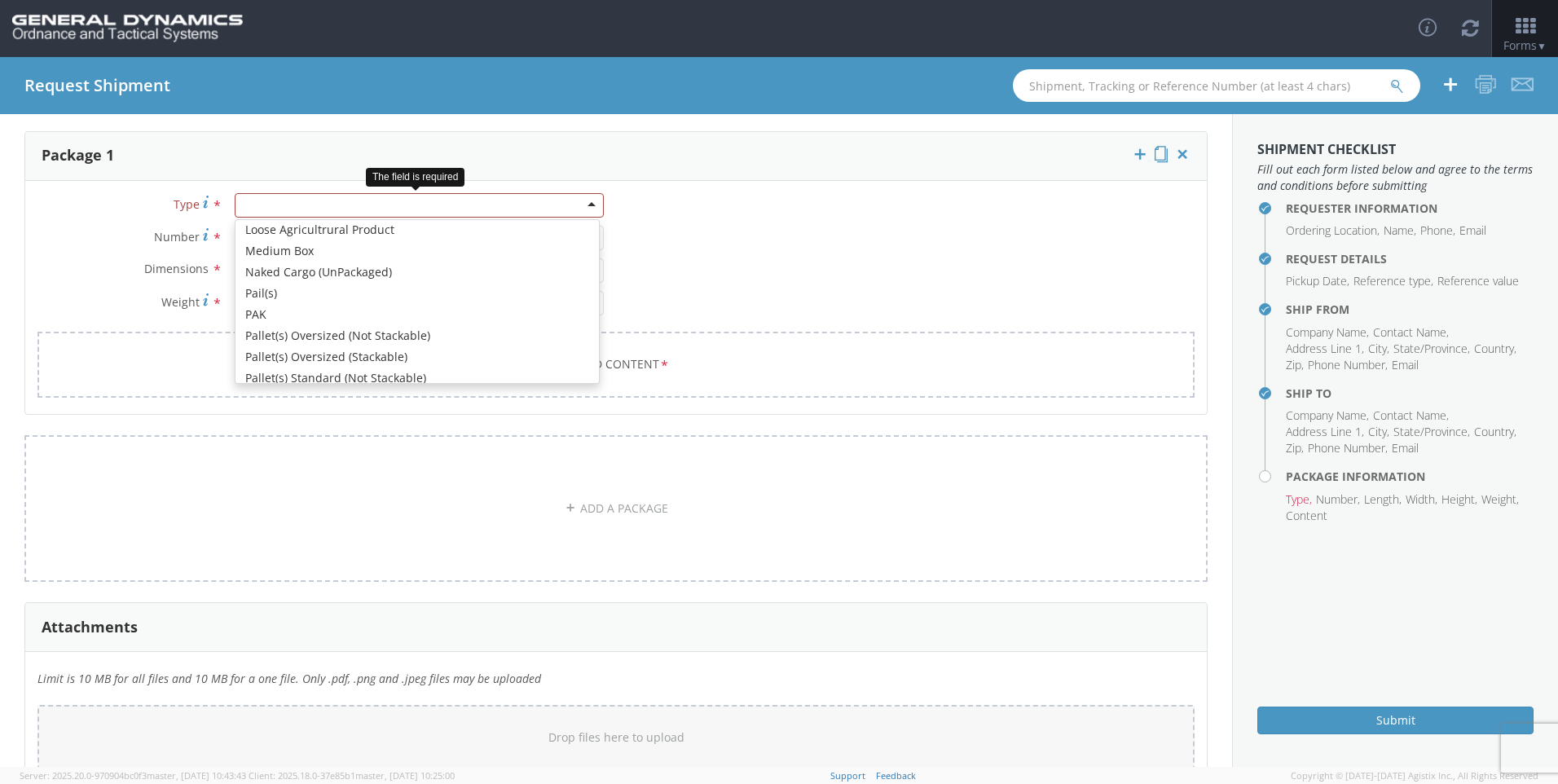
scroll to position [489, 0]
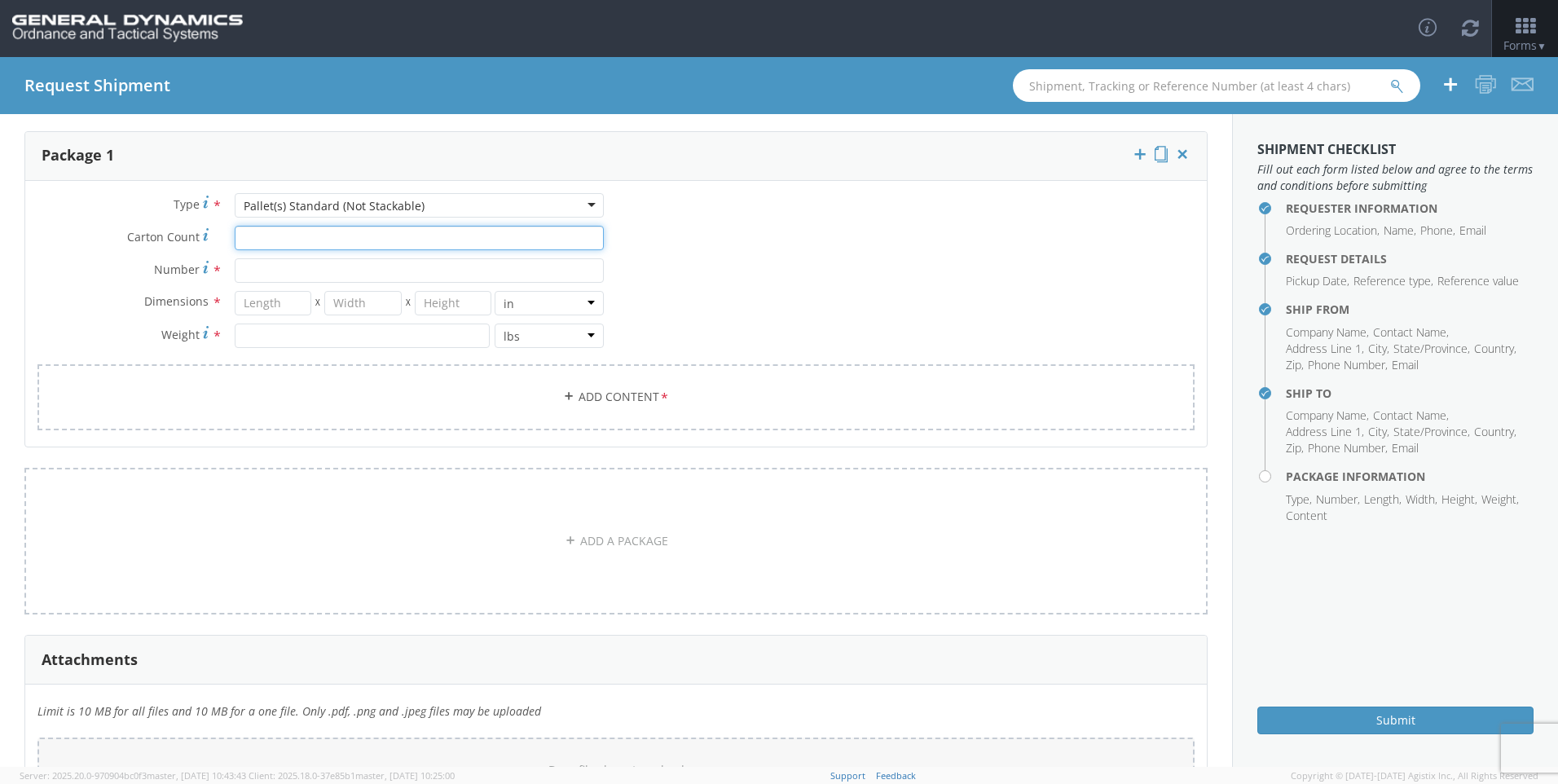
click at [394, 234] on input "Carton Count *" at bounding box center [420, 237] width 369 height 25
type input "1"
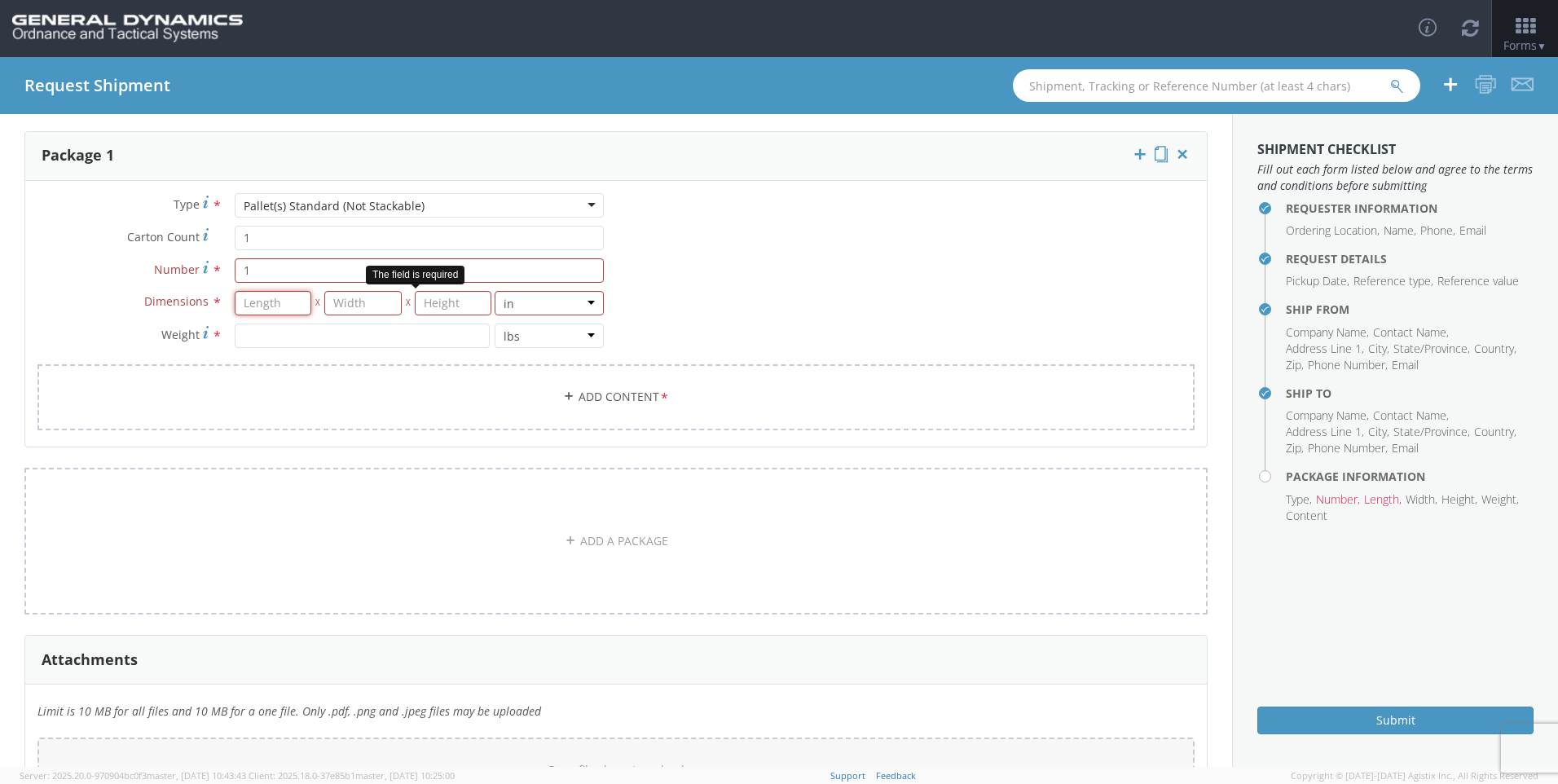
click at [279, 310] on input "number" at bounding box center [273, 303] width 77 height 25
type input "42"
type input "40"
type input "17"
type input "76.000"
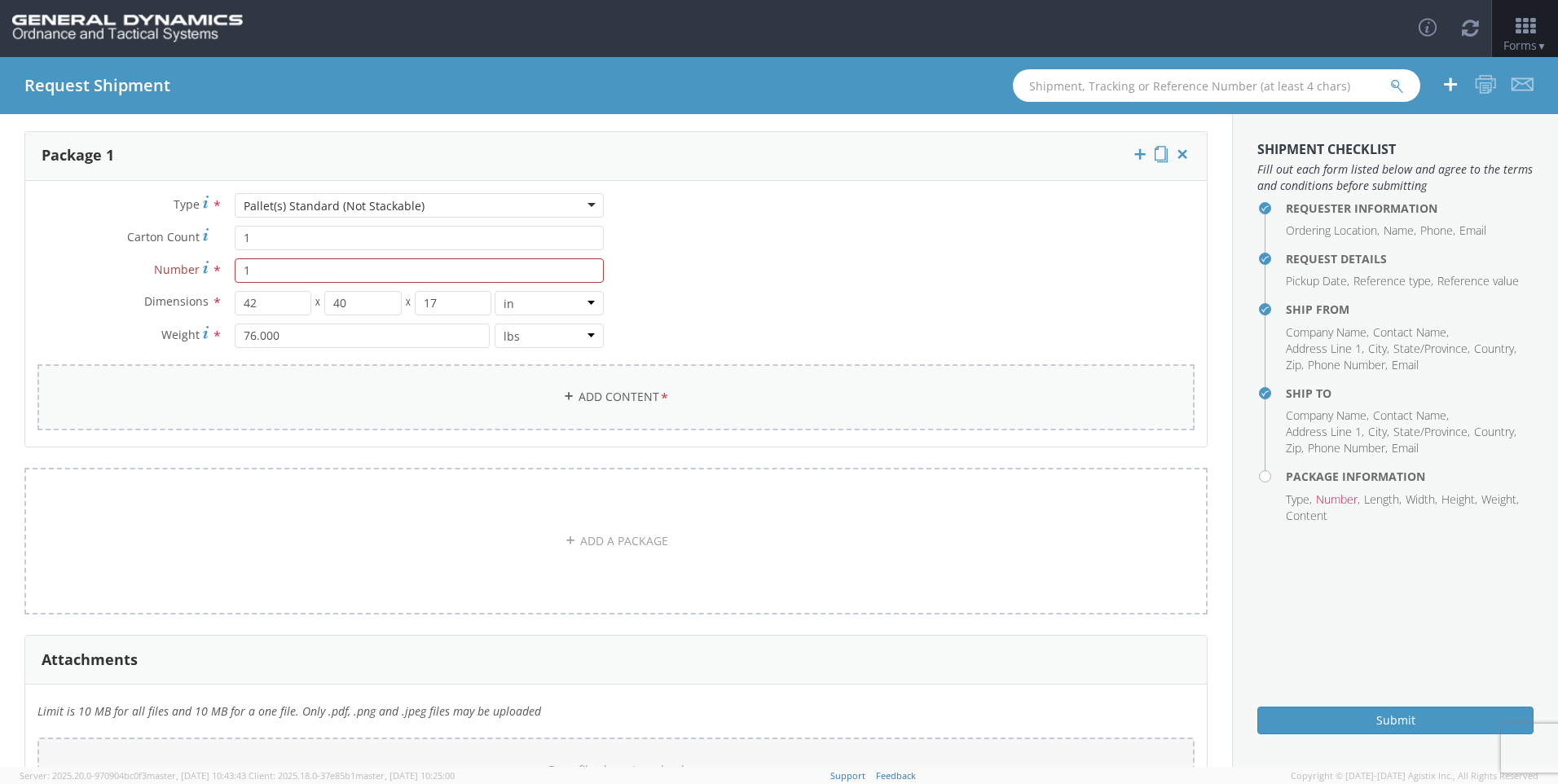
click at [625, 393] on link "Add Content *" at bounding box center [616, 398] width 1157 height 66
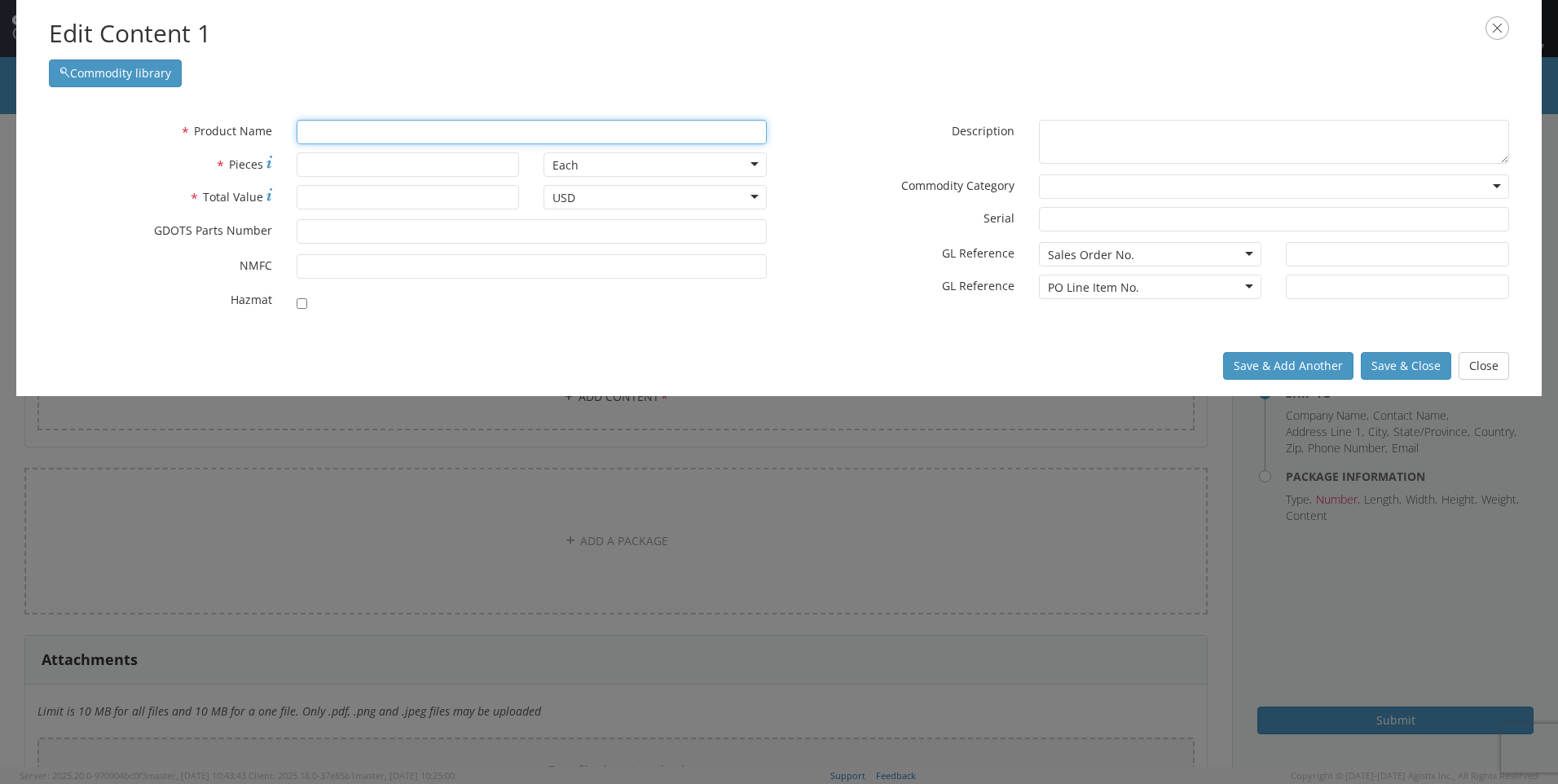
click at [564, 134] on input "text" at bounding box center [531, 132] width 470 height 25
click at [433, 133] on input "text" at bounding box center [531, 132] width 470 height 25
type input "Substances, explosive, n.o.s., (barium peroxide),"
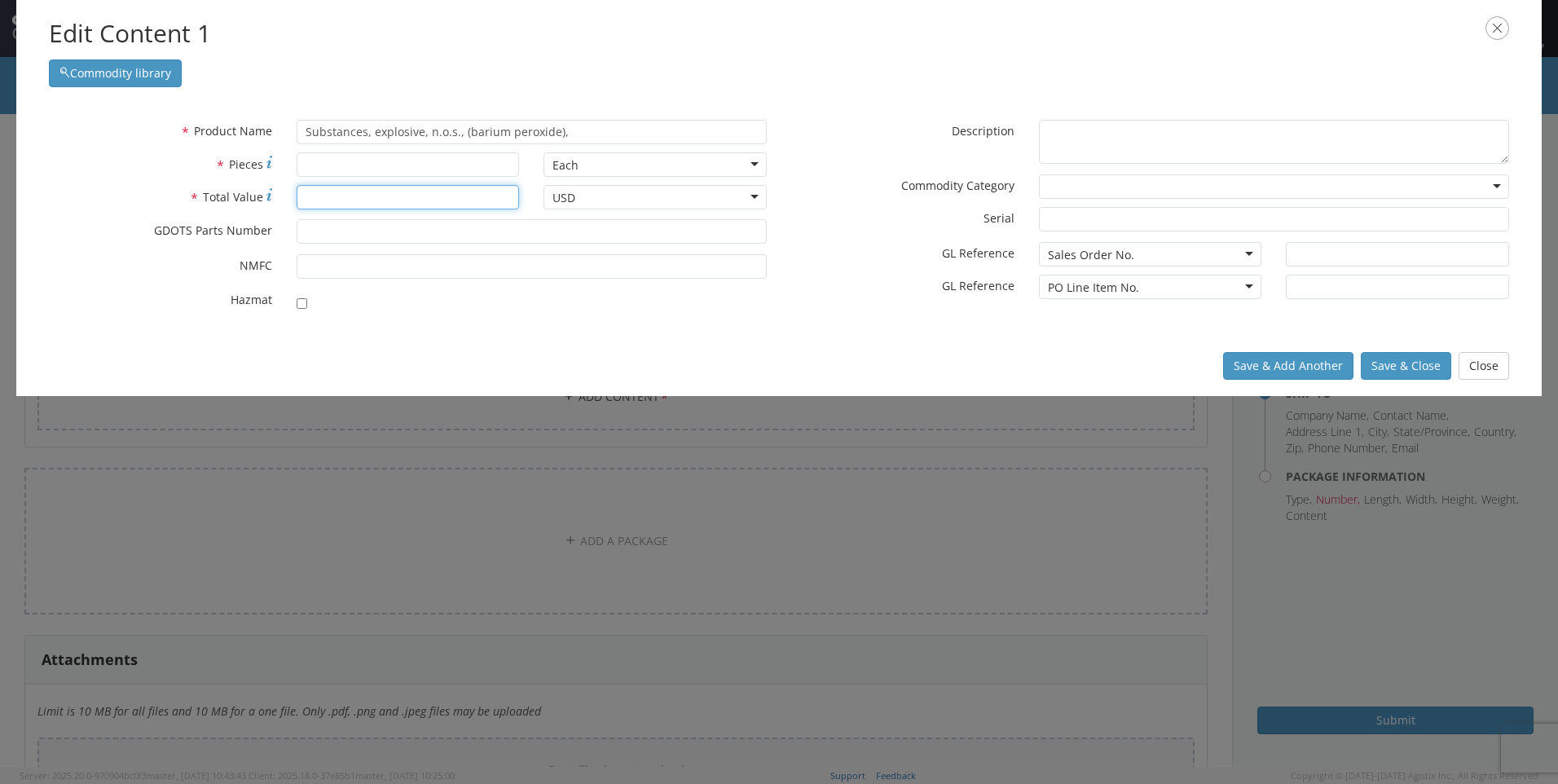
click at [360, 200] on input "* Total Value" at bounding box center [408, 197] width 223 height 25
click at [361, 165] on input "* Pieces" at bounding box center [408, 164] width 223 height 25
type input "4700"
click at [416, 193] on input "* Total Value" at bounding box center [408, 197] width 223 height 25
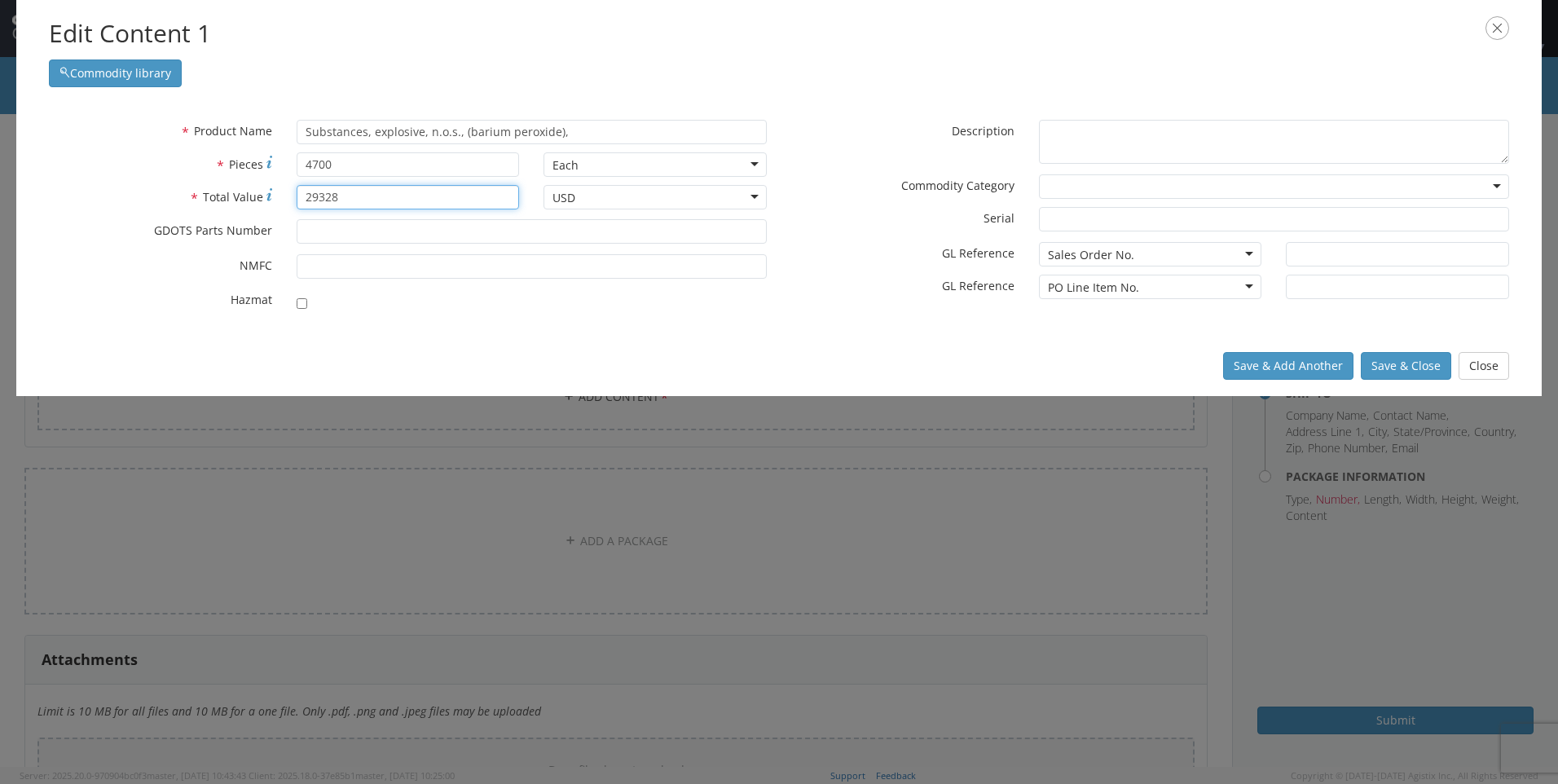
type input "29328"
click at [404, 226] on input "* GDOTS Parts Number" at bounding box center [531, 232] width 470 height 25
type input "8667612"
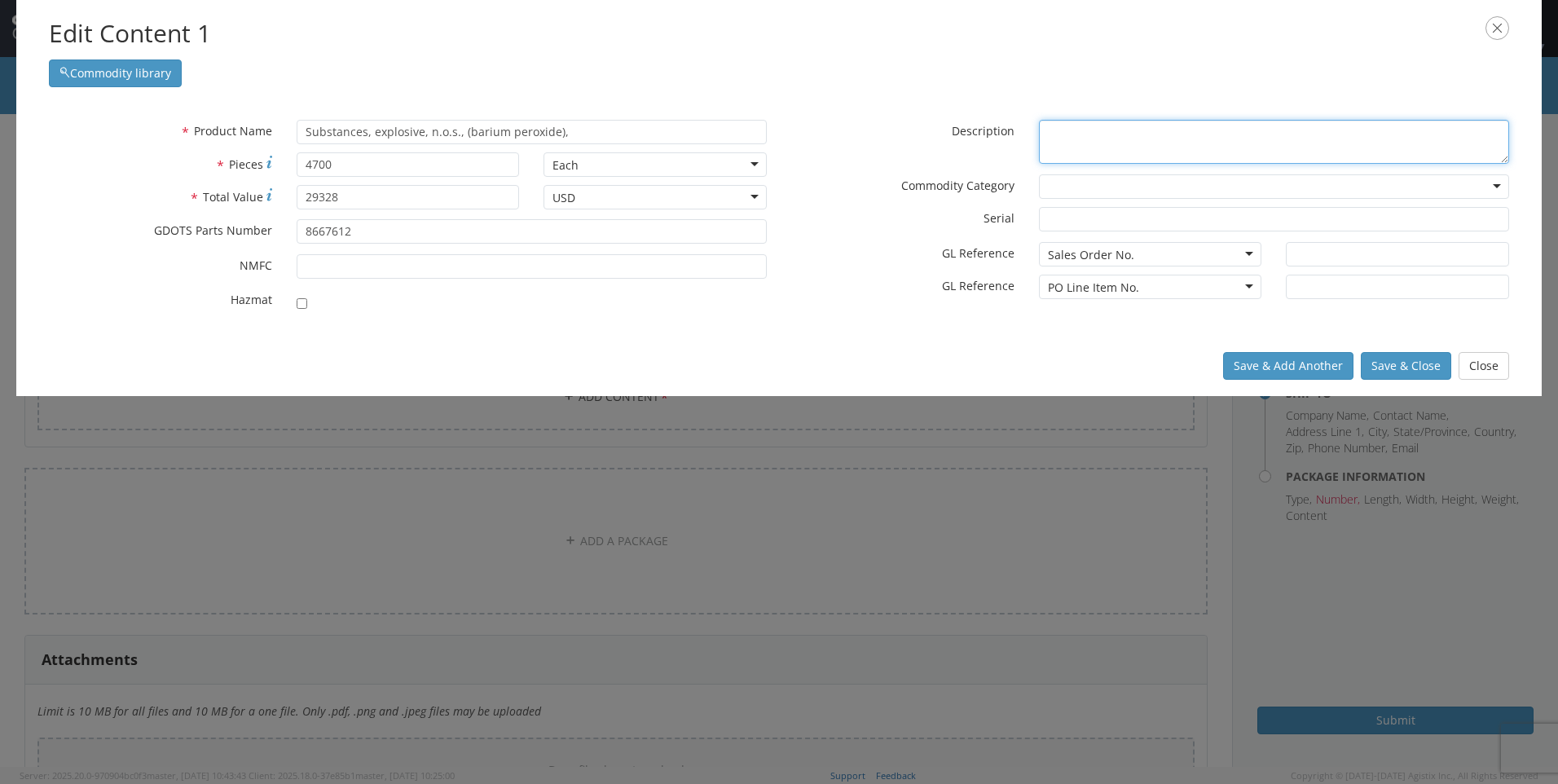
click at [1158, 144] on textarea "* Description" at bounding box center [1274, 142] width 470 height 45
type textarea "Tech Ord lot # TOA25C201-001"
click at [1143, 186] on div at bounding box center [1274, 186] width 470 height 25
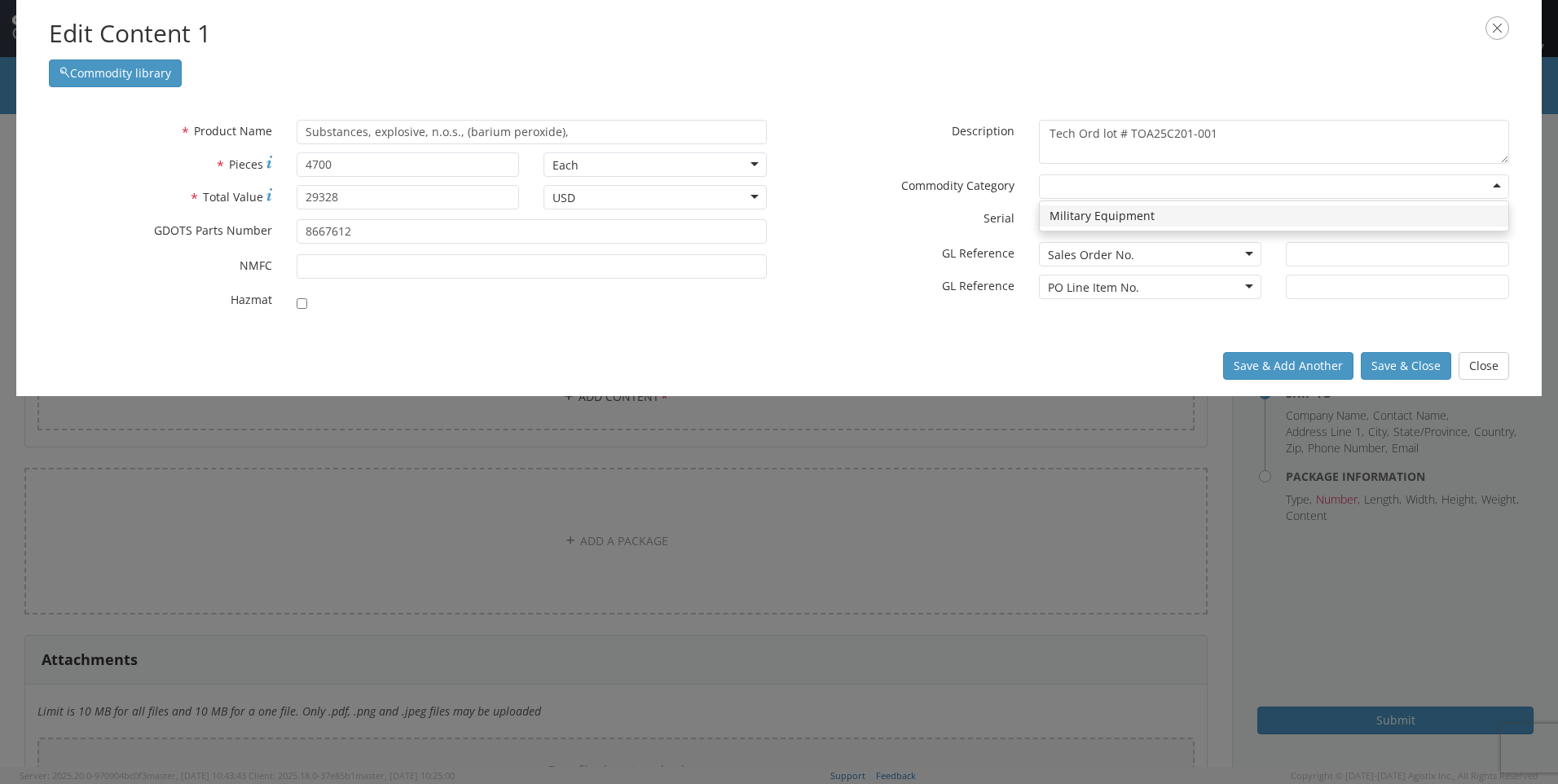
click at [971, 197] on div "* Commodity Category Military Equipment" at bounding box center [1150, 186] width 742 height 25
click at [1123, 221] on input "* Serial" at bounding box center [1274, 219] width 470 height 25
click at [1131, 257] on div "Sales Order No." at bounding box center [1151, 254] width 223 height 25
click at [1321, 267] on div at bounding box center [1397, 258] width 248 height 32
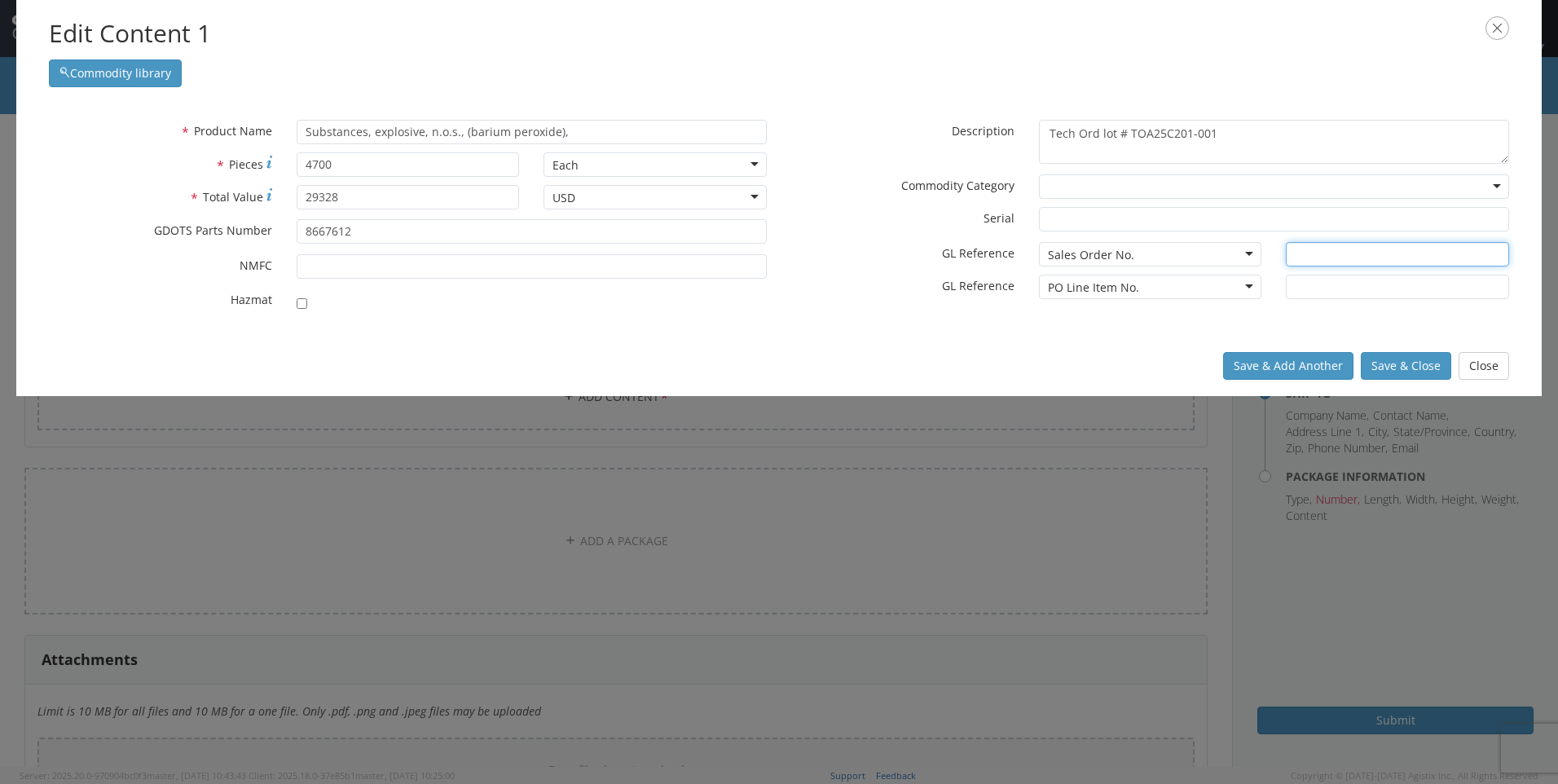
click at [1325, 260] on input "text" at bounding box center [1398, 254] width 223 height 25
type input "87171"
click at [1322, 300] on div at bounding box center [1397, 291] width 248 height 32
click at [1322, 292] on input "text" at bounding box center [1398, 287] width 223 height 25
type input "04.1"
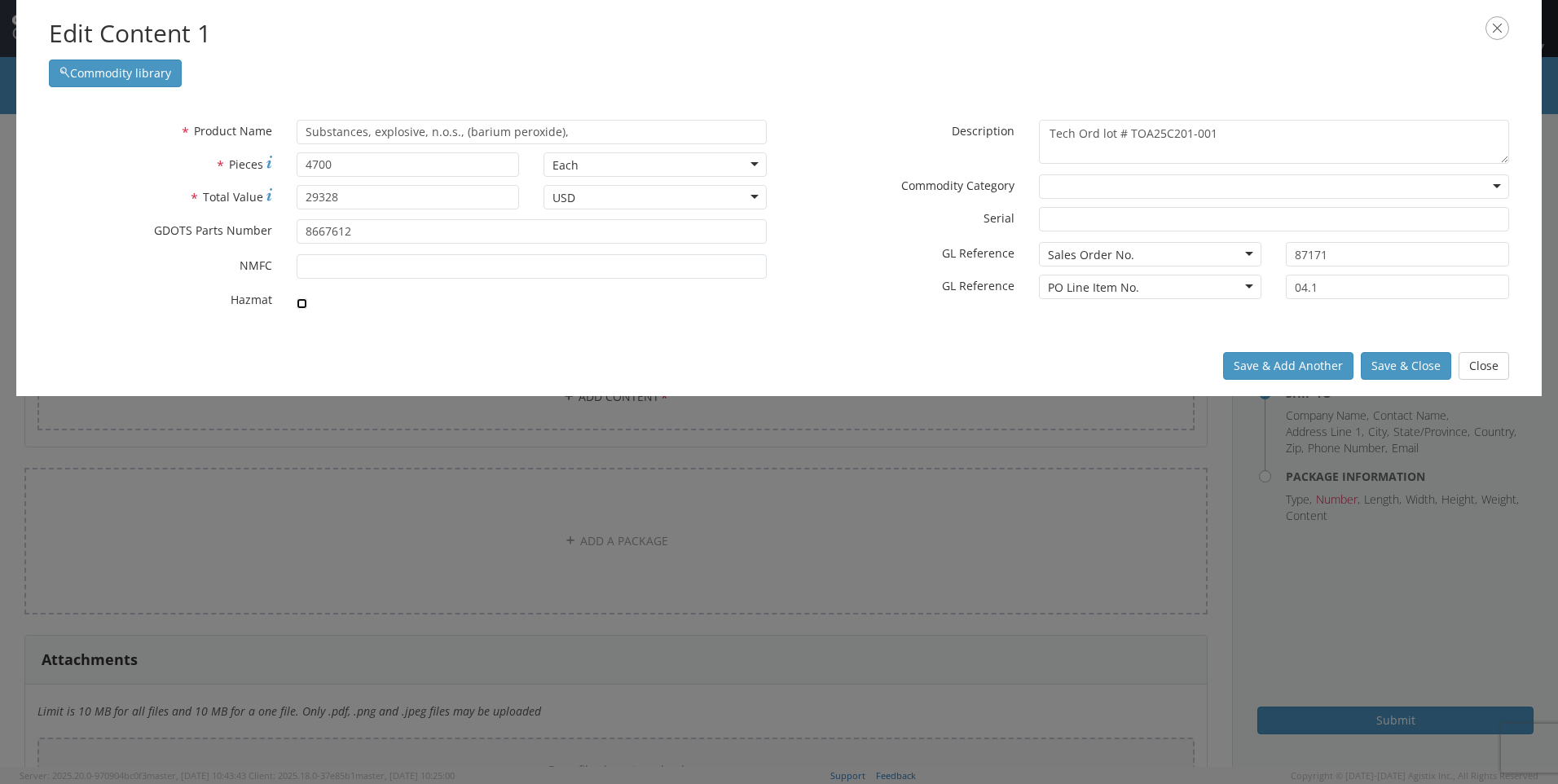
click at [305, 306] on input "checkbox" at bounding box center [301, 303] width 10 height 10
checkbox input "true"
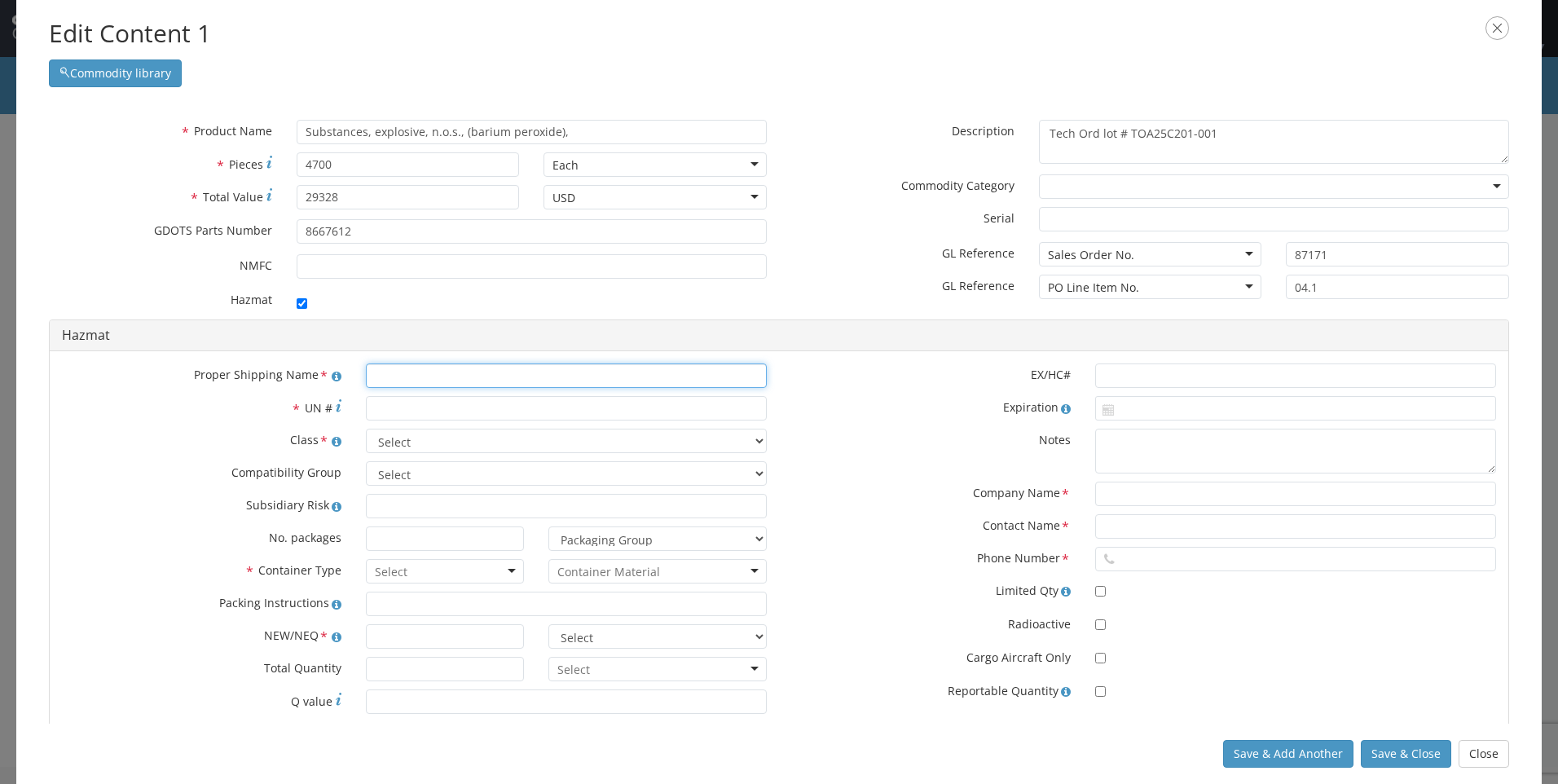
click at [444, 375] on input "text" at bounding box center [566, 375] width 401 height 25
click at [444, 378] on input "text" at bounding box center [566, 375] width 401 height 25
drag, startPoint x: 574, startPoint y: 135, endPoint x: 297, endPoint y: 123, distance: 277.3
click at [297, 123] on input "Substances, explosive, n.o.s., (barium peroxide)," at bounding box center [531, 132] width 470 height 25
click at [430, 372] on input "text" at bounding box center [566, 375] width 401 height 25
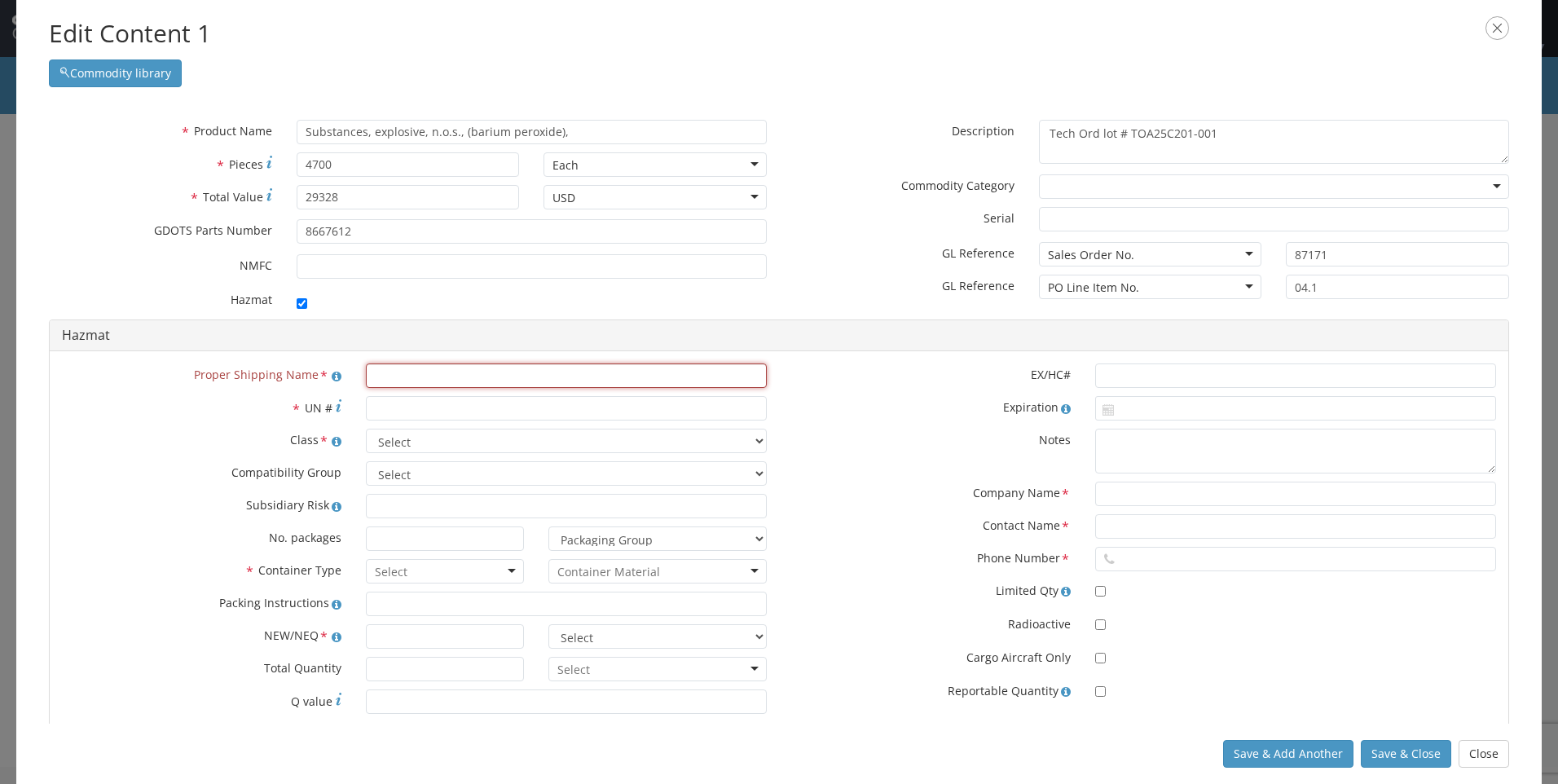
paste input "Substances, explosive, n.o.s., (barium peroxide),"
type input "Substances, explosive, n.o.s., (barium peroxide),"
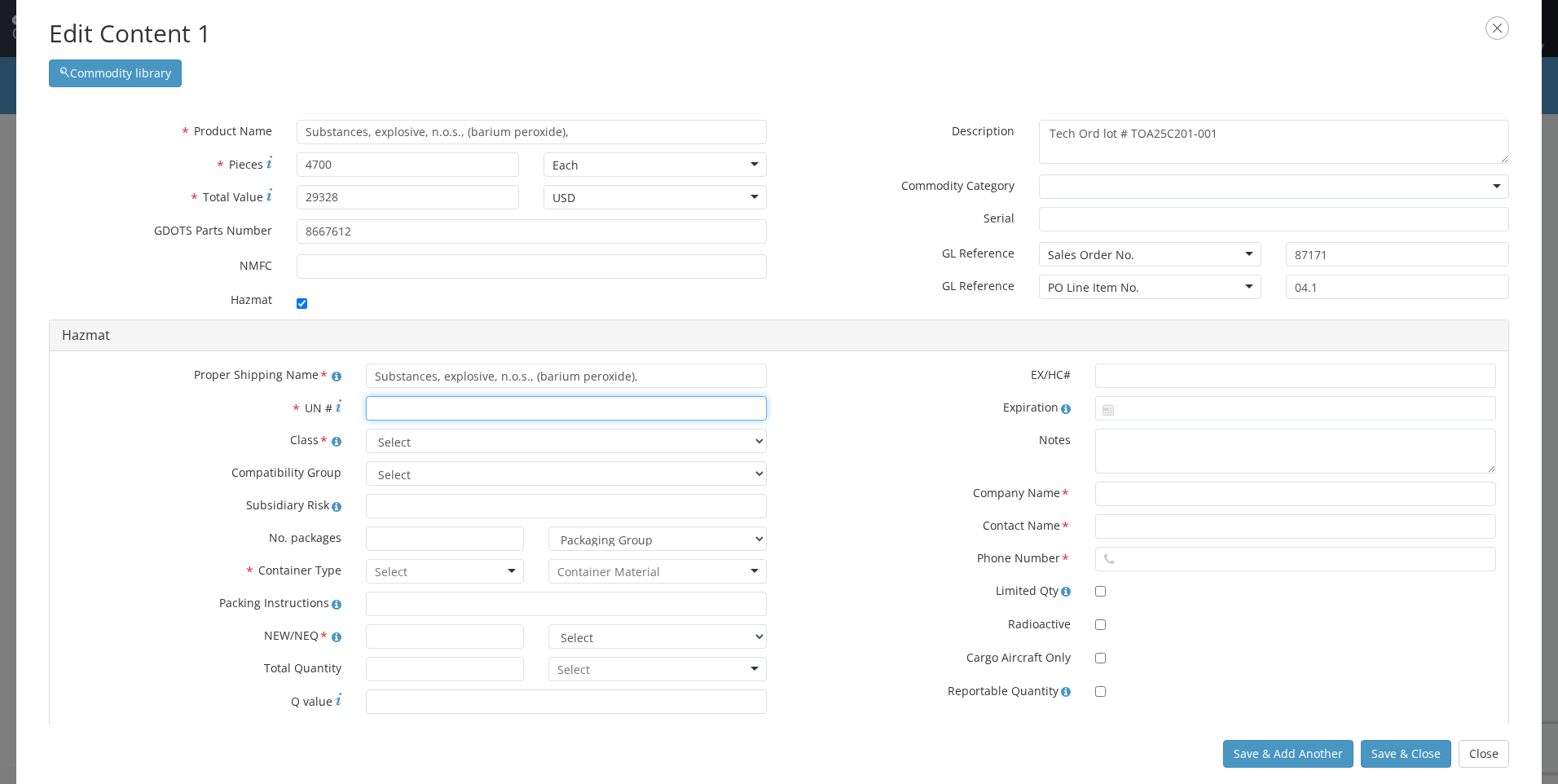
click at [434, 403] on input "* UN #" at bounding box center [566, 408] width 401 height 25
type input "0476"
click at [449, 446] on select "Select 1.1 Explosive 1.2 Explosive 1.3 Explosive 1.4 Explosive 1.5 Explosive 1.…" at bounding box center [566, 441] width 401 height 25
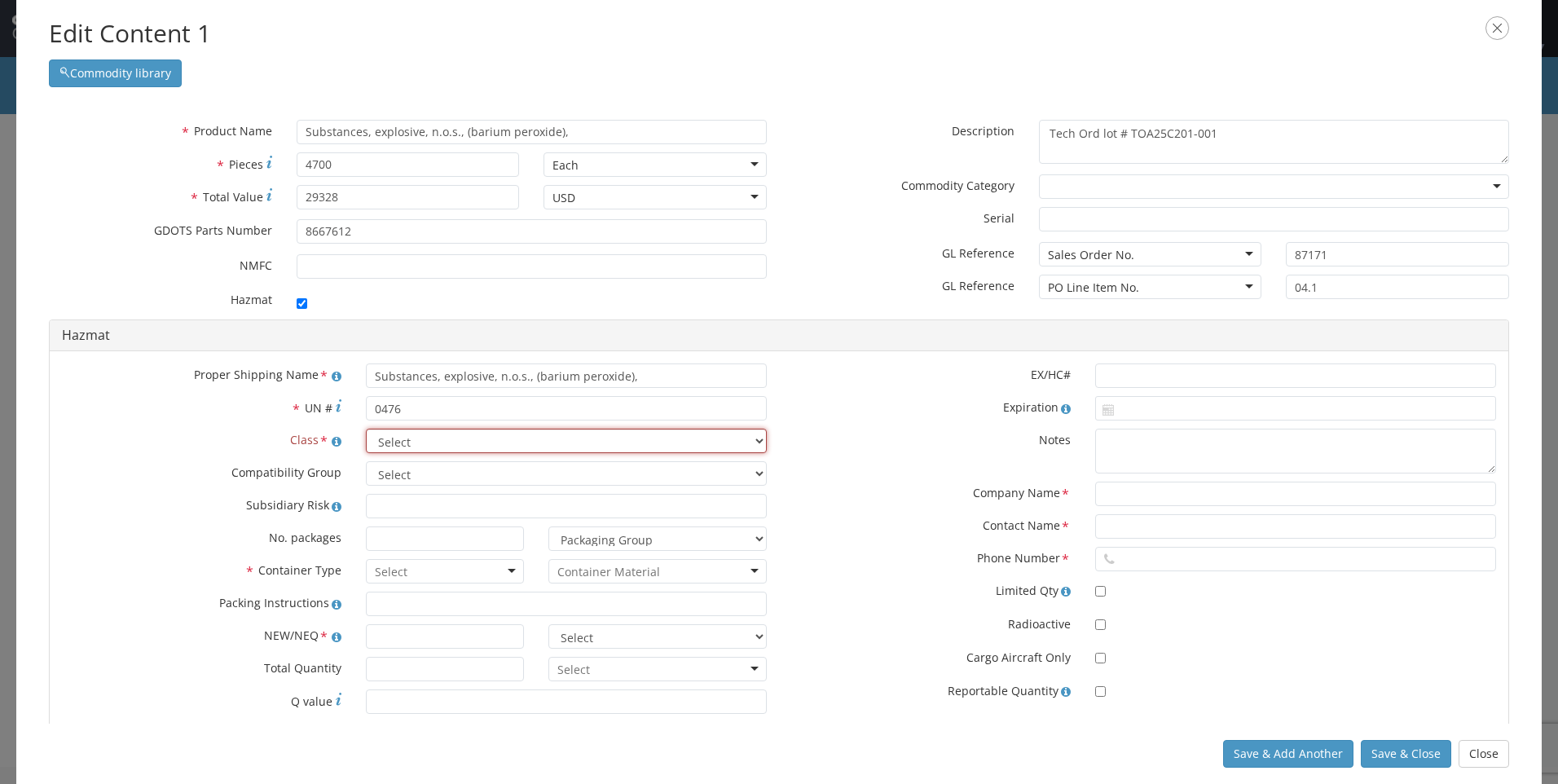
click at [405, 441] on select "Select 1.1 Explosive 1.2 Explosive 1.3 Explosive 1.4 Explosive 1.5 Explosive 1.…" at bounding box center [566, 441] width 401 height 25
select select "1.1 Explosive"
click at [366, 429] on select "Select 1.1 Explosive 1.2 Explosive 1.3 Explosive 1.4 Explosive 1.5 Explosive 1.…" at bounding box center [566, 441] width 401 height 25
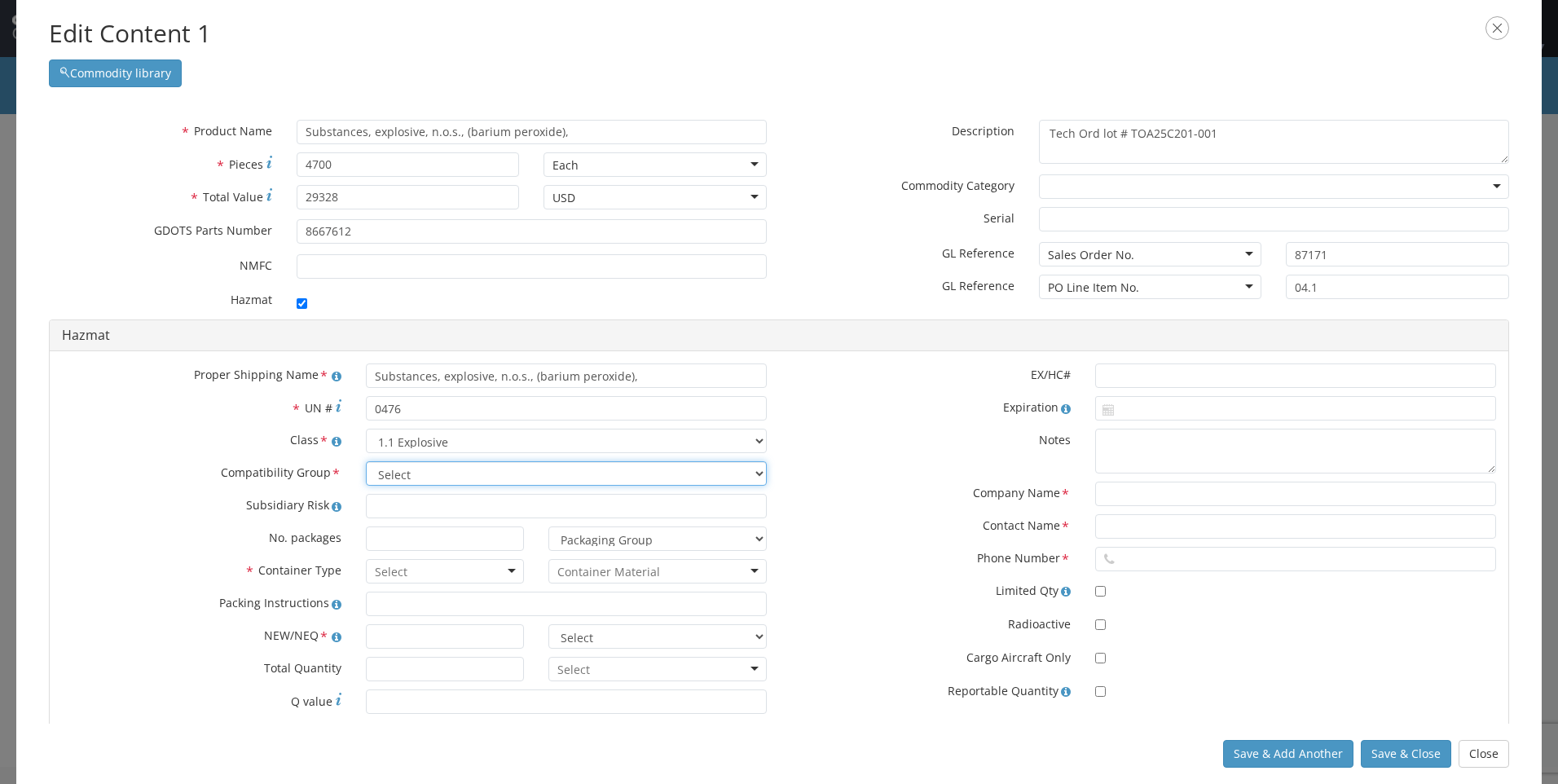
click at [482, 476] on select "Select A B C D E F G H J K L N S" at bounding box center [566, 473] width 401 height 25
select select "G"
click at [366, 461] on select "Select A B C D E F G H J K L N S" at bounding box center [566, 473] width 401 height 25
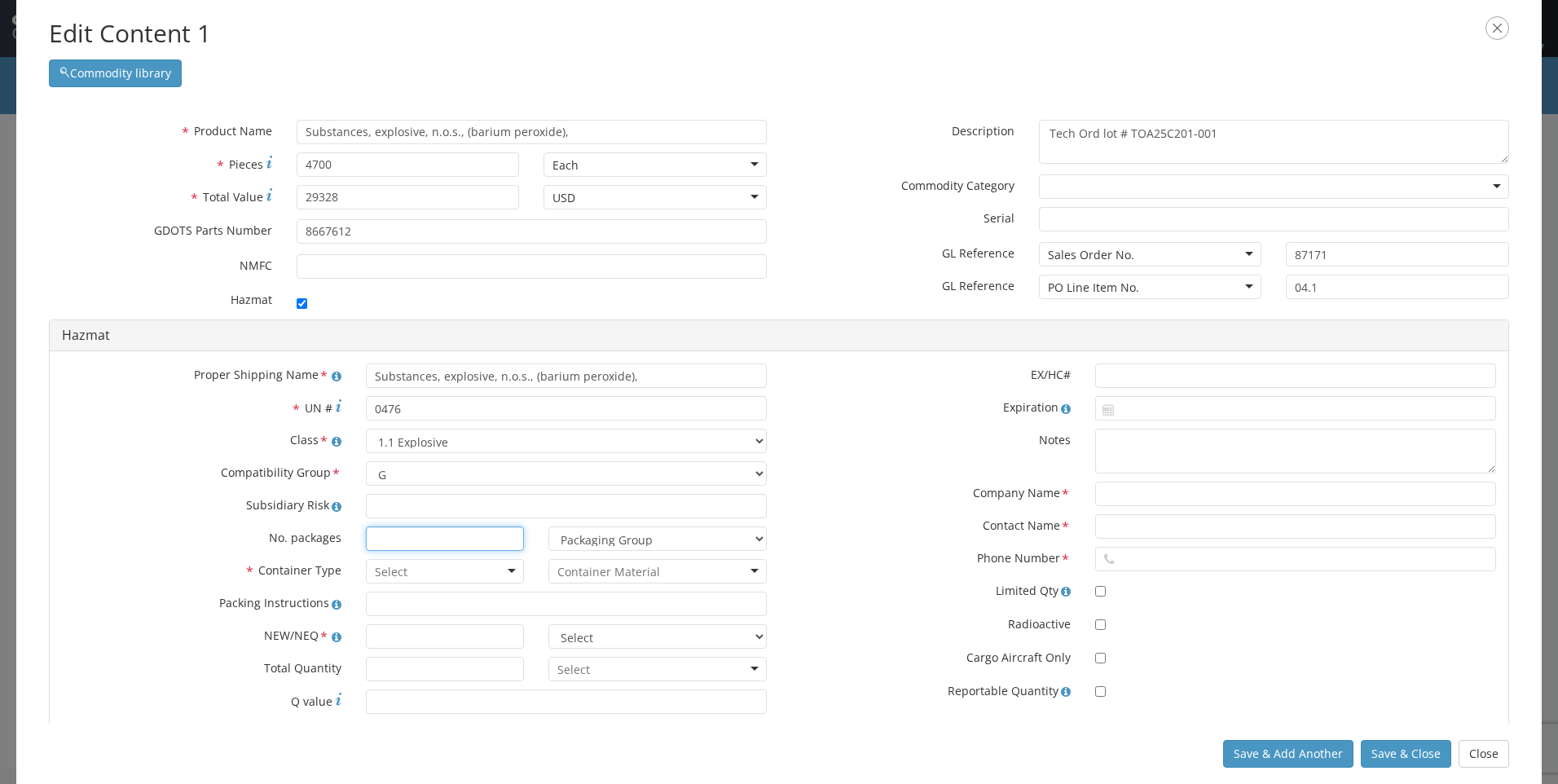
click at [447, 540] on input at bounding box center [445, 538] width 158 height 25
click at [451, 569] on div at bounding box center [445, 571] width 158 height 25
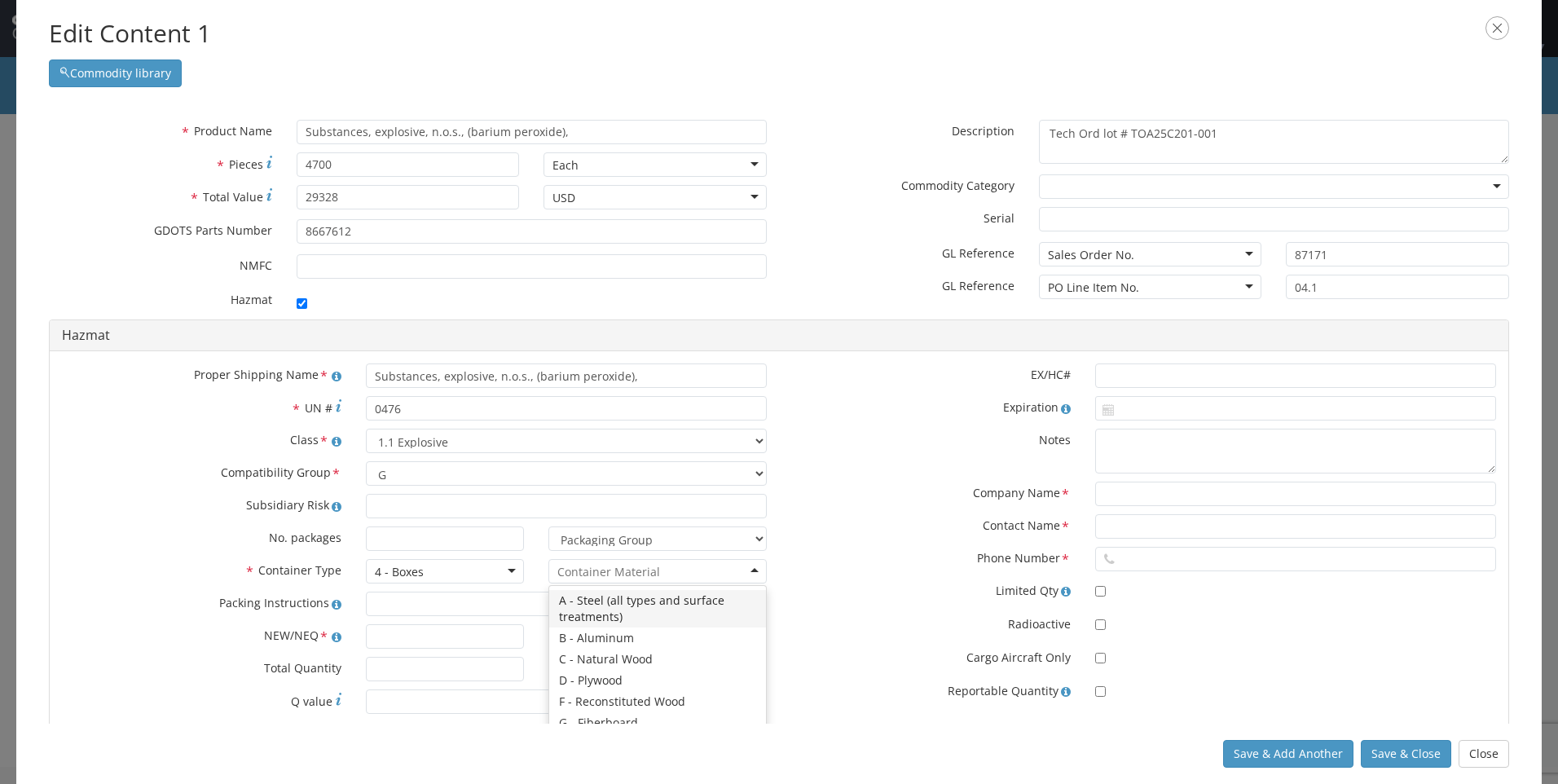
click at [603, 569] on input "select-one" at bounding box center [609, 571] width 103 height 16
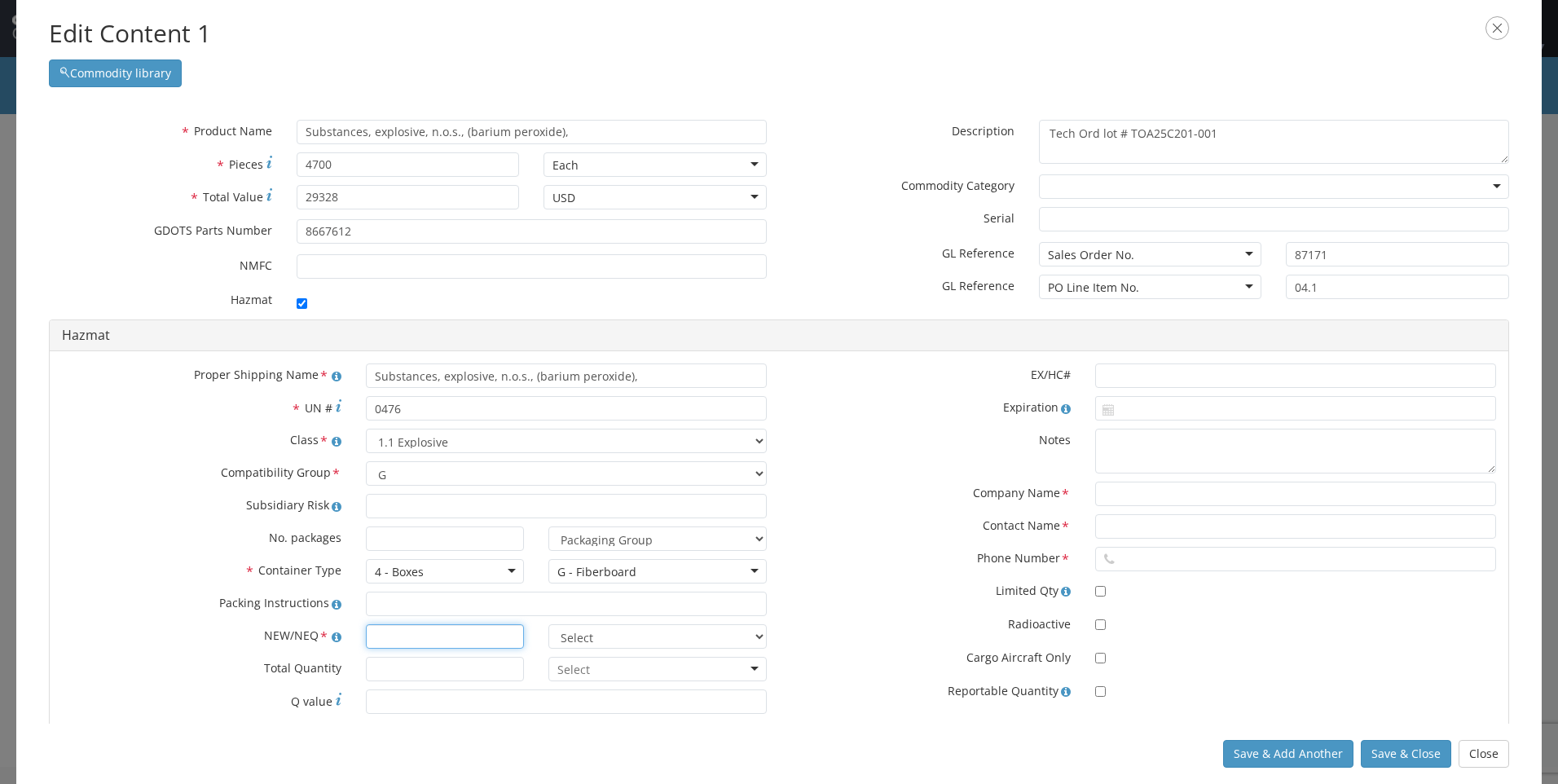
click at [461, 627] on input "text" at bounding box center [445, 636] width 158 height 25
type input "3.730"
click at [691, 638] on select "Select lbs kgs" at bounding box center [657, 636] width 219 height 25
select select "LBS"
click at [548, 624] on select "Select lbs kgs" at bounding box center [657, 636] width 219 height 25
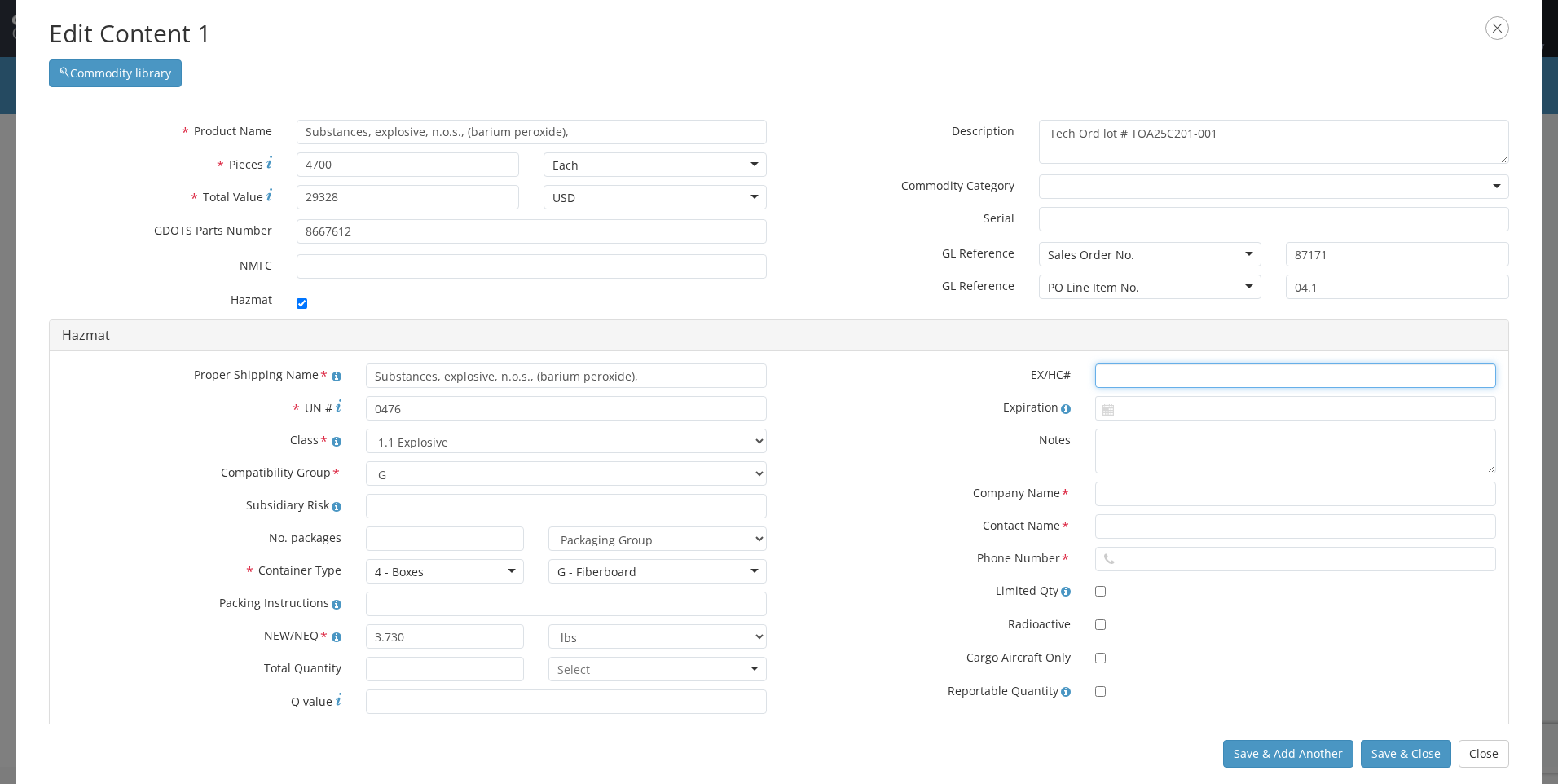
click at [1096, 372] on input "text" at bounding box center [1296, 375] width 401 height 25
type input "2025082450"
type input "[DATE]"
click at [1116, 403] on input "[DATE]" at bounding box center [1296, 408] width 401 height 25
click at [1017, 440] on label "Notes" at bounding box center [931, 438] width 304 height 20
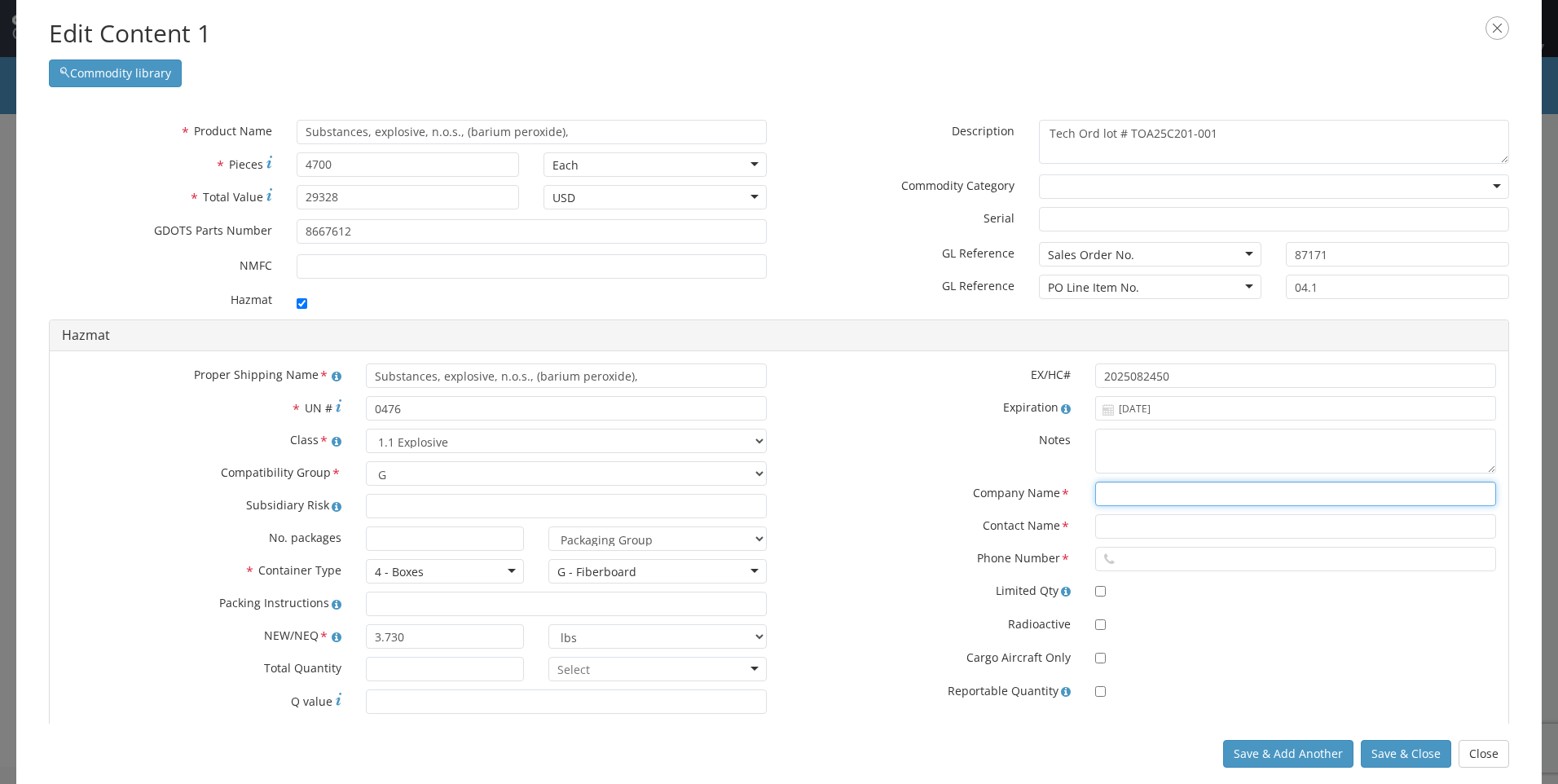
click at [1163, 495] on input "text" at bounding box center [1296, 494] width 401 height 25
click at [1183, 500] on input "text" at bounding box center [1296, 494] width 401 height 25
type input "Chemtrec"
type input "CCN21879"
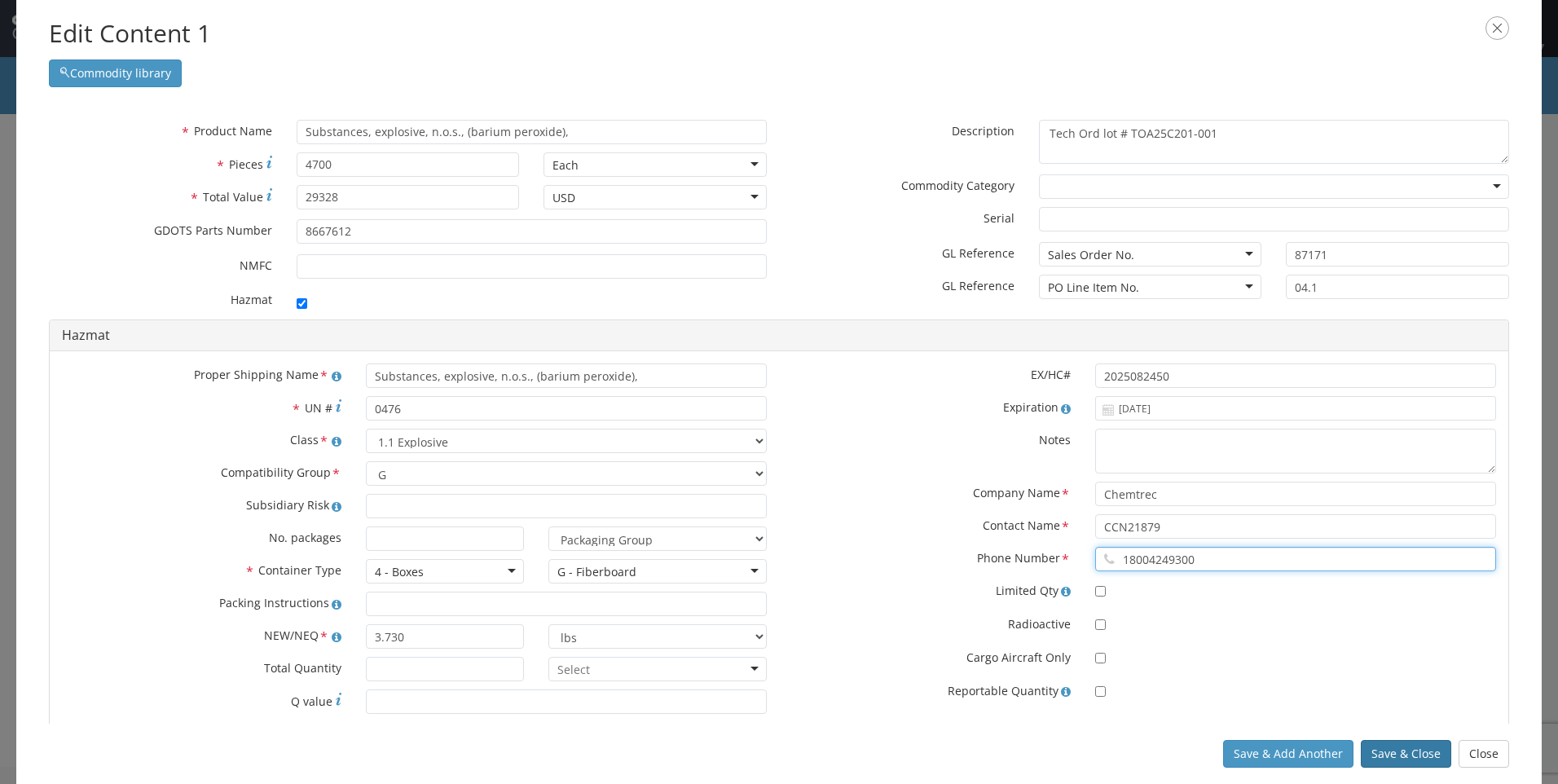
type input "18004249300"
click at [1435, 743] on button "Save & Close" at bounding box center [1406, 753] width 90 height 28
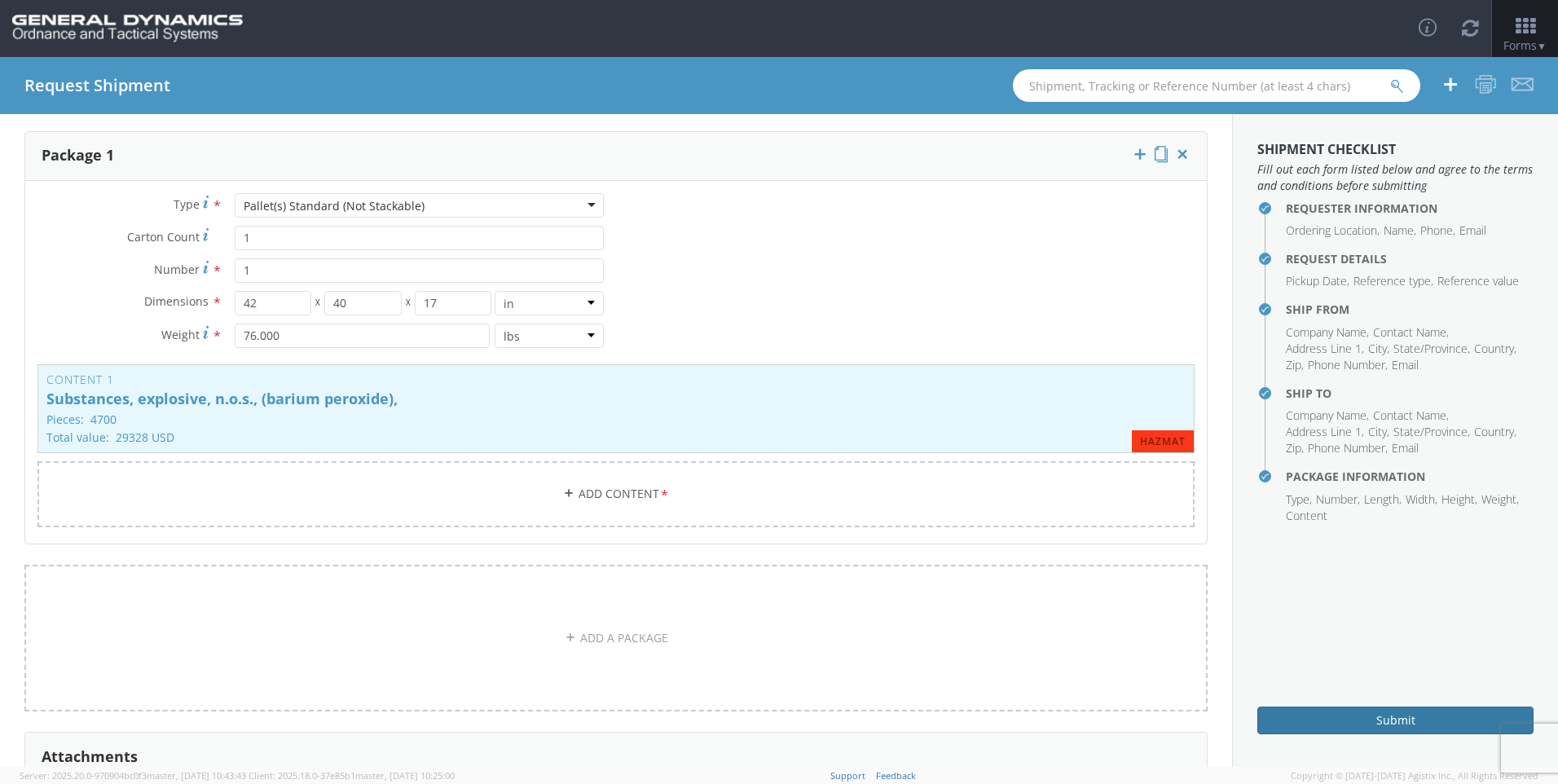
click at [1406, 720] on button "Submit" at bounding box center [1395, 720] width 277 height 28
